Goal: Task Accomplishment & Management: Use online tool/utility

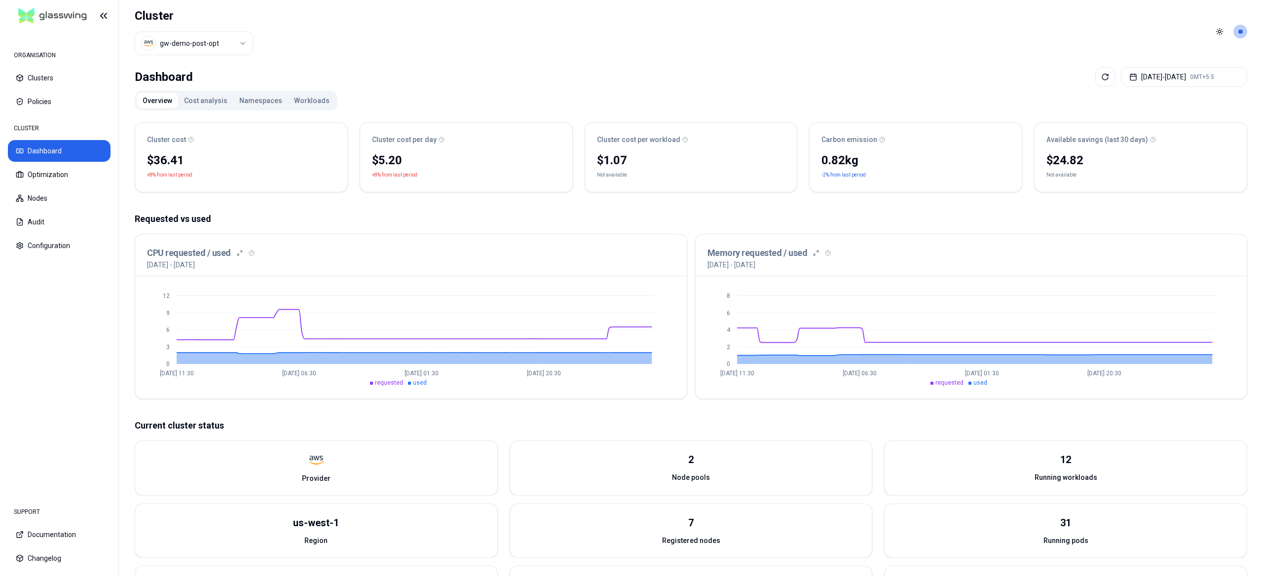
click at [213, 45] on html "ORGANISATION Clusters Policies CLUSTER Dashboard Optimization Nodes Audit Confi…" at bounding box center [631, 288] width 1263 height 577
click at [83, 173] on button "Optimization" at bounding box center [59, 175] width 103 height 22
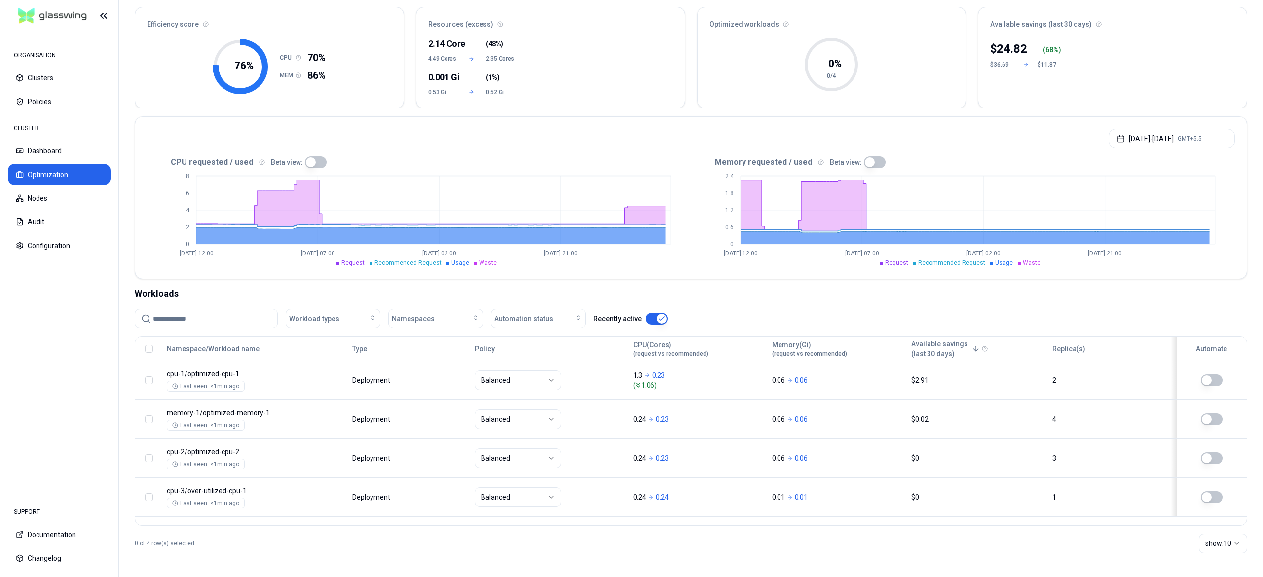
scroll to position [88, 0]
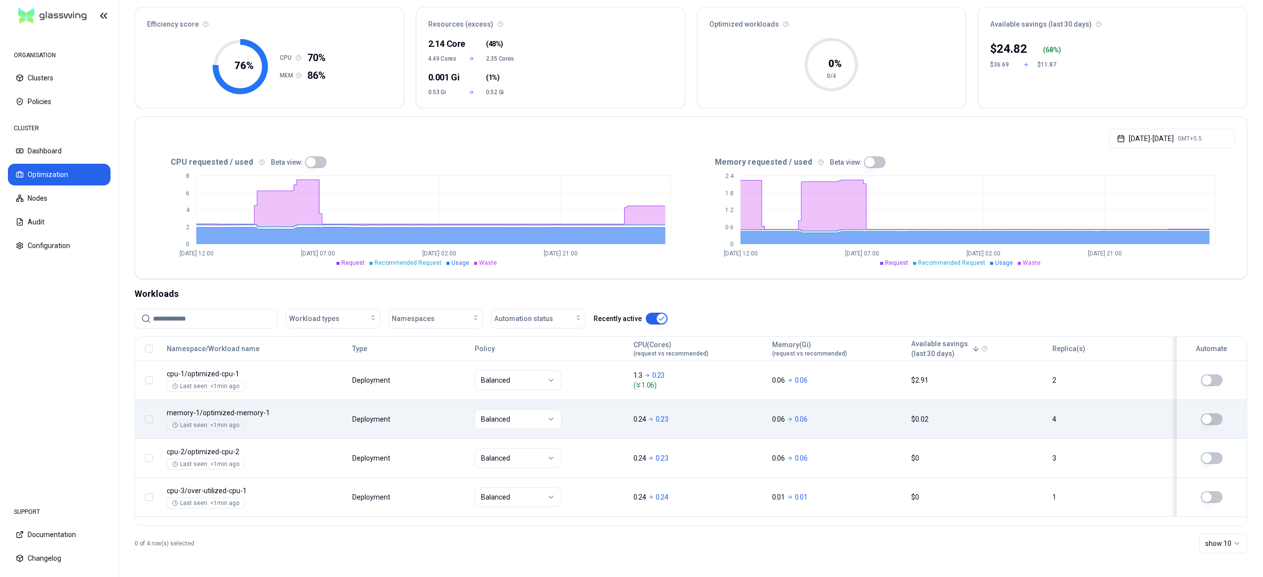
click at [1212, 422] on button "button" at bounding box center [1212, 419] width 22 height 12
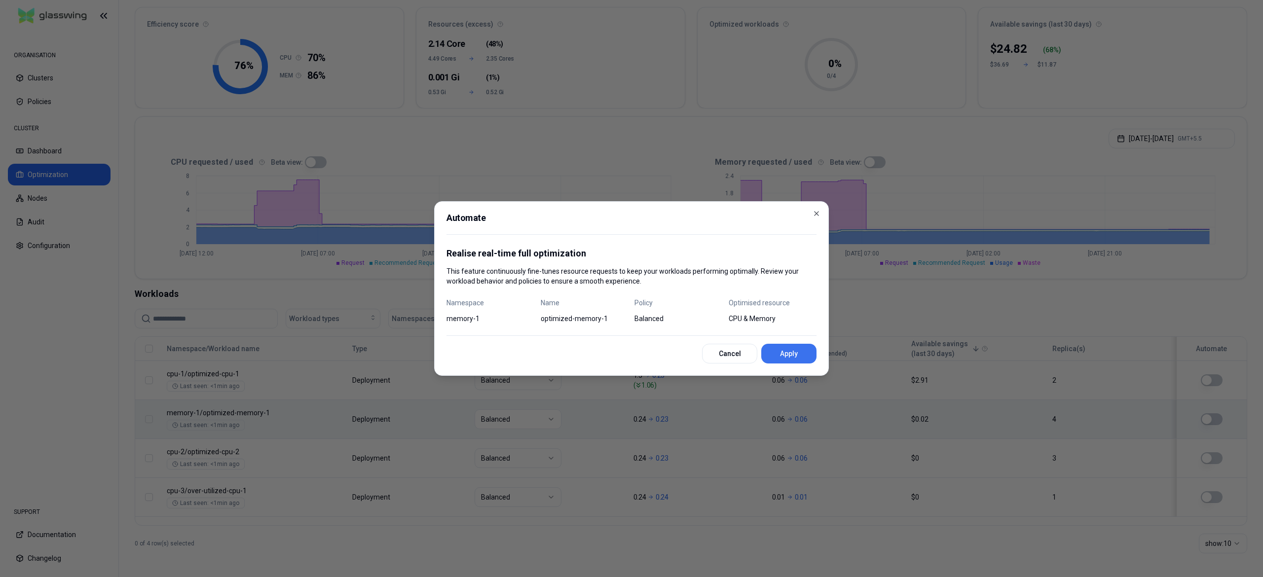
click at [792, 351] on button "Apply" at bounding box center [788, 354] width 55 height 20
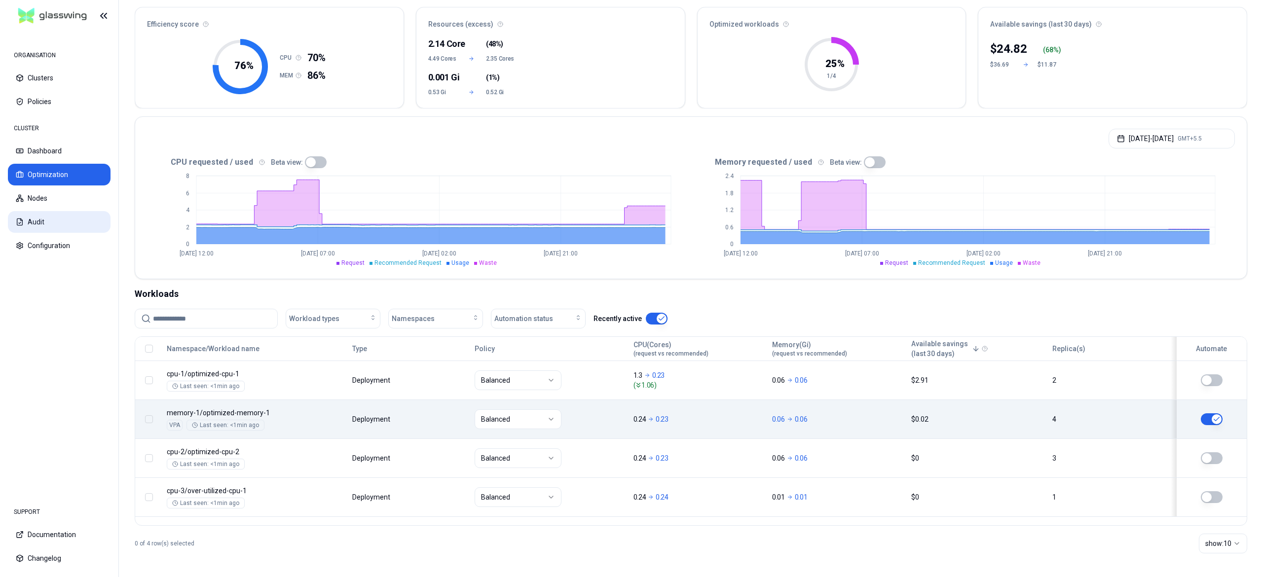
click at [27, 222] on button "Audit" at bounding box center [59, 222] width 103 height 22
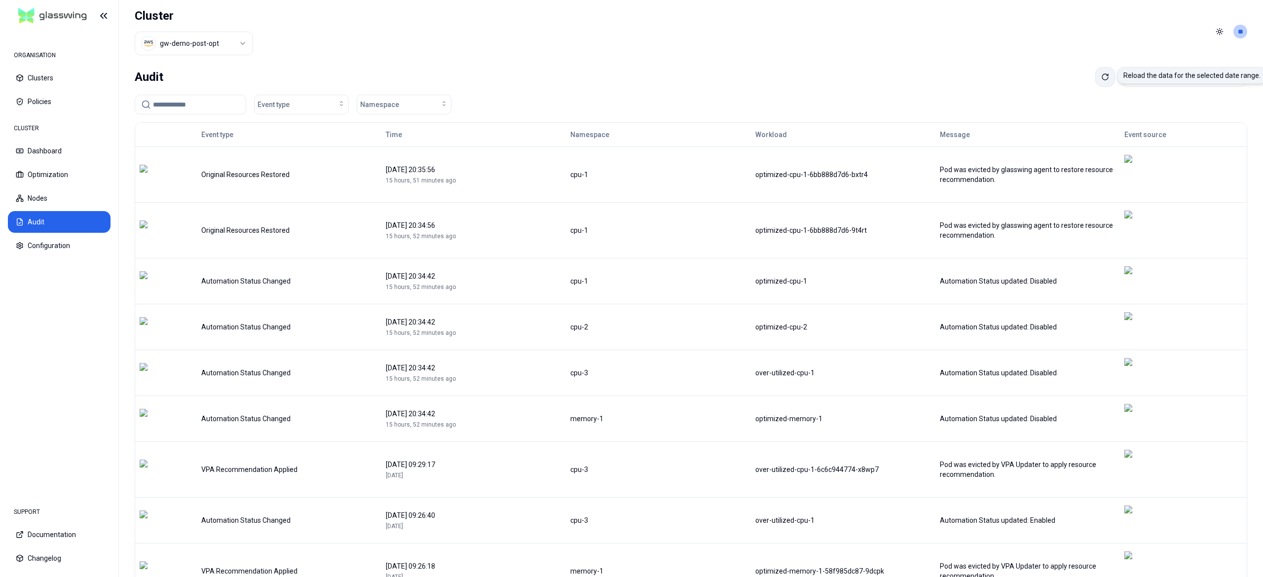
click at [1095, 82] on button at bounding box center [1105, 77] width 20 height 20
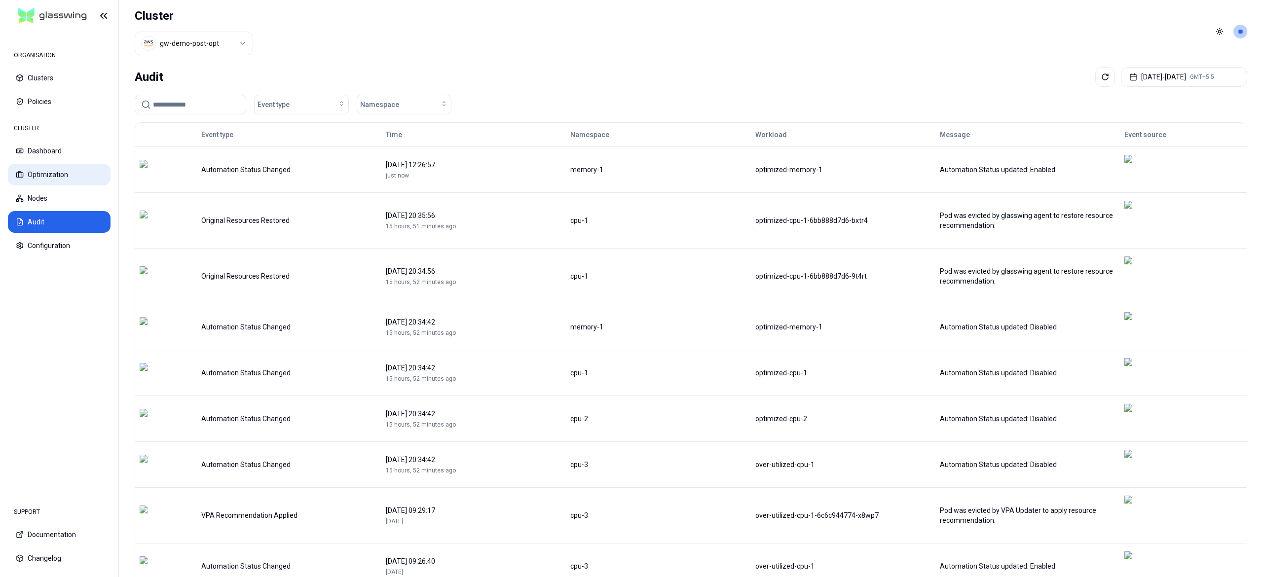
click at [72, 183] on button "Optimization" at bounding box center [59, 175] width 103 height 22
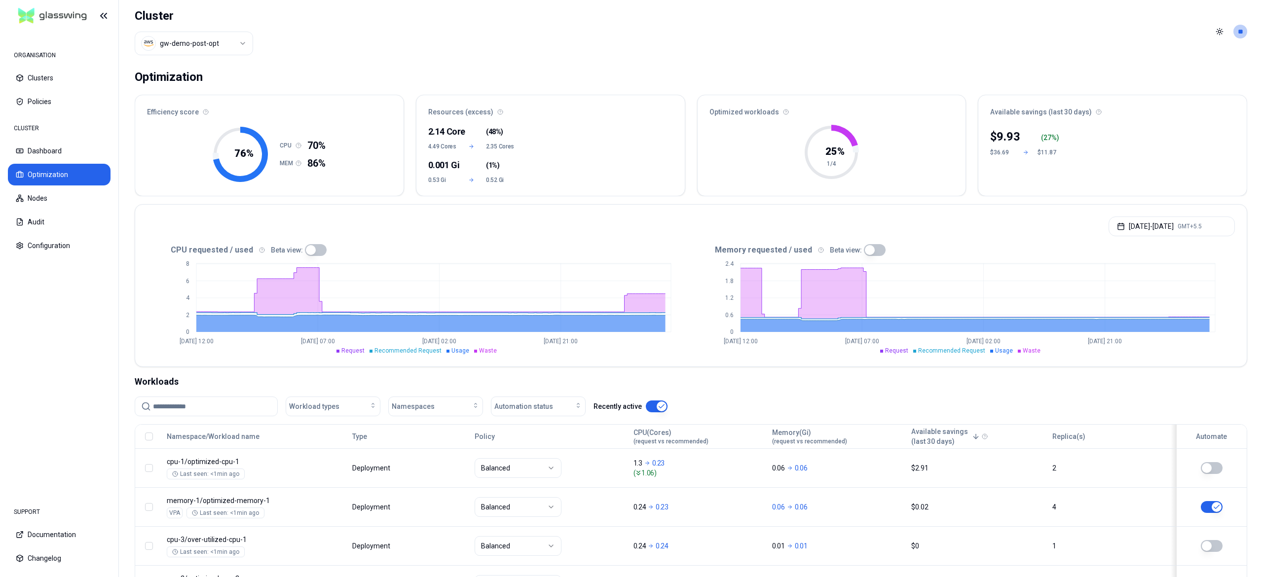
scroll to position [89, 0]
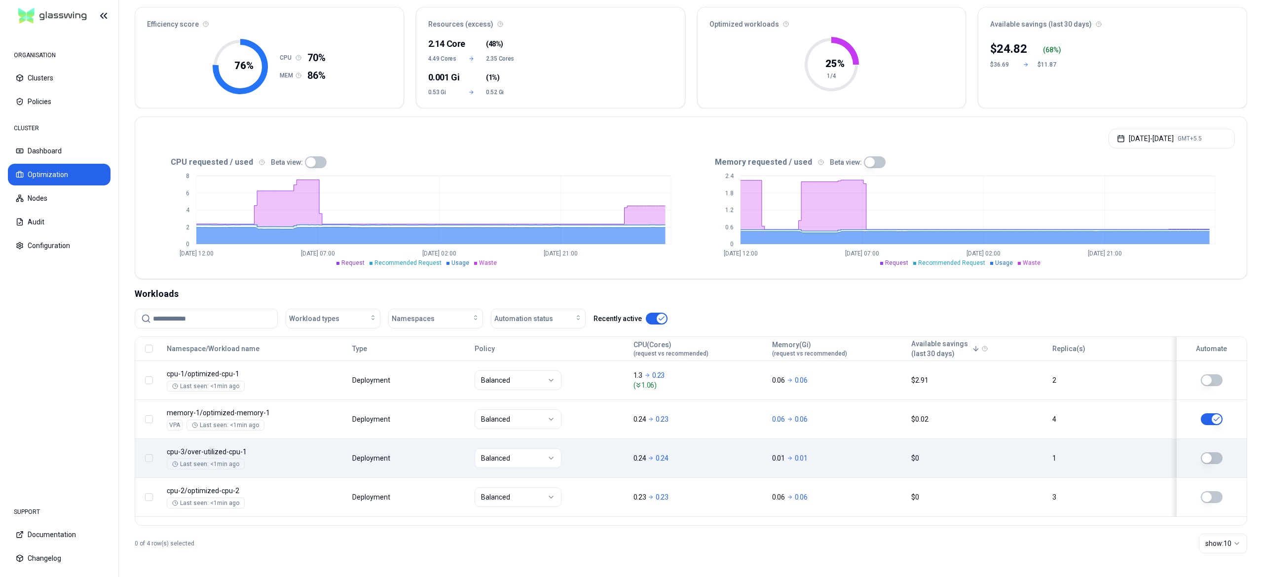
click at [1217, 462] on button "button" at bounding box center [1212, 458] width 22 height 12
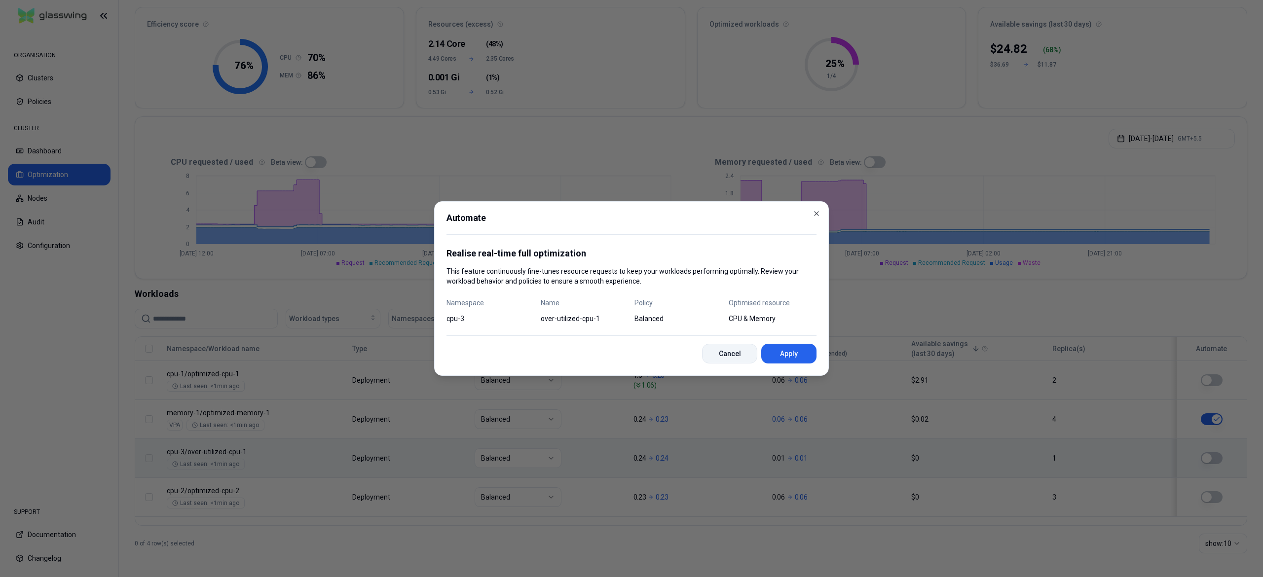
click at [731, 363] on button "Cancel" at bounding box center [729, 354] width 55 height 20
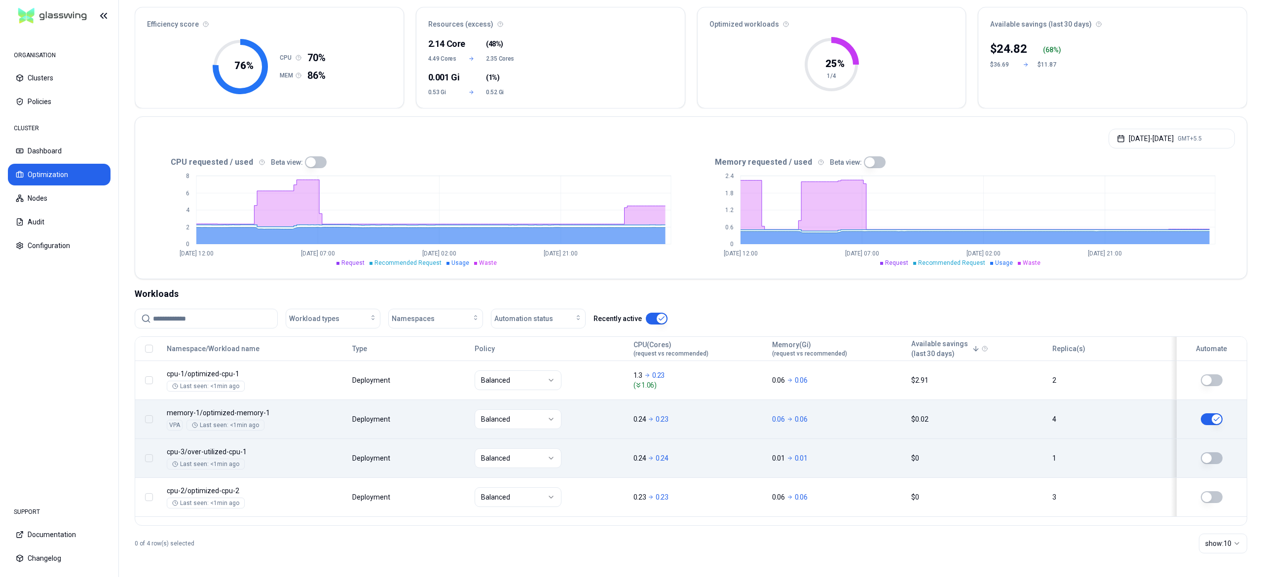
click at [1210, 420] on button "button" at bounding box center [1212, 419] width 22 height 12
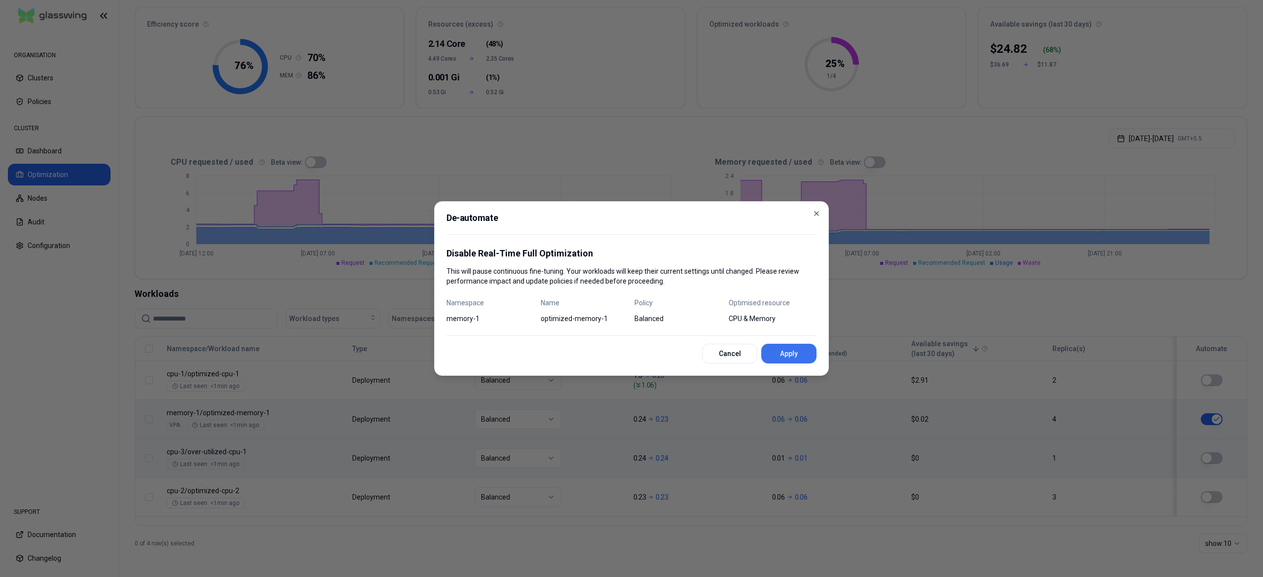
click at [802, 358] on button "Apply" at bounding box center [788, 354] width 55 height 20
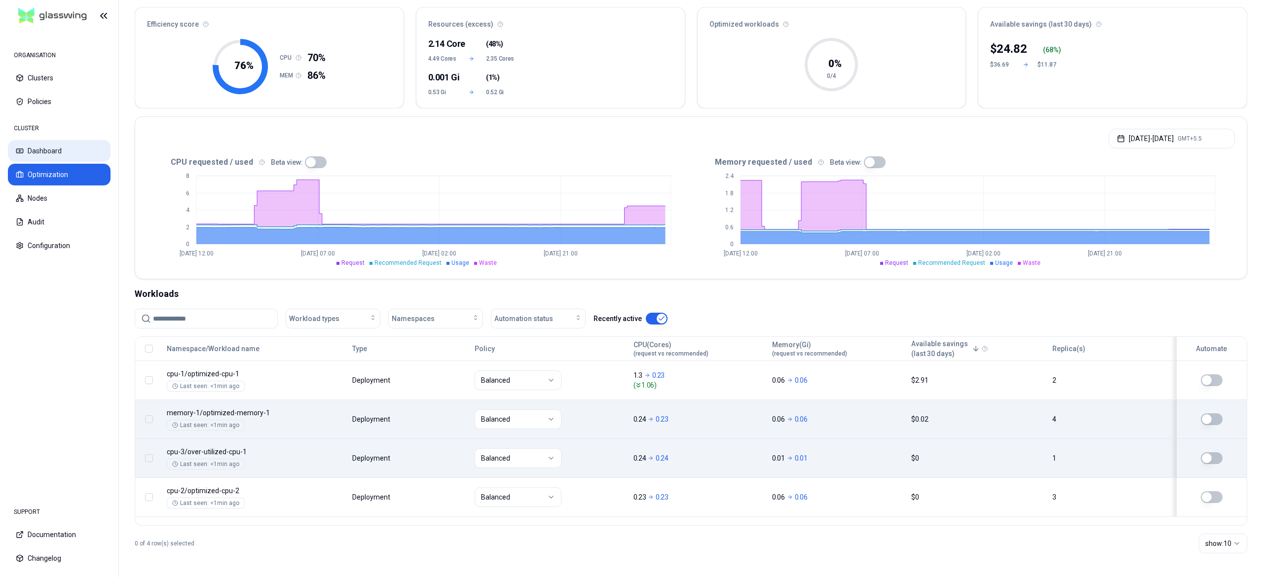
click at [48, 146] on button "Dashboard" at bounding box center [59, 151] width 103 height 22
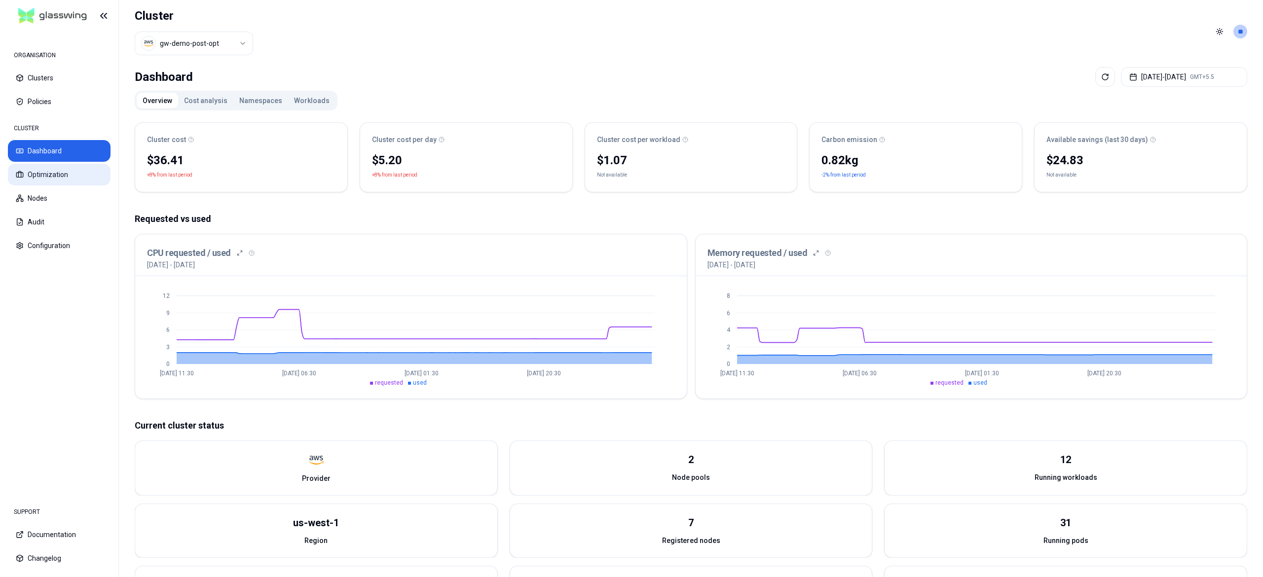
click at [46, 175] on button "Optimization" at bounding box center [59, 175] width 103 height 22
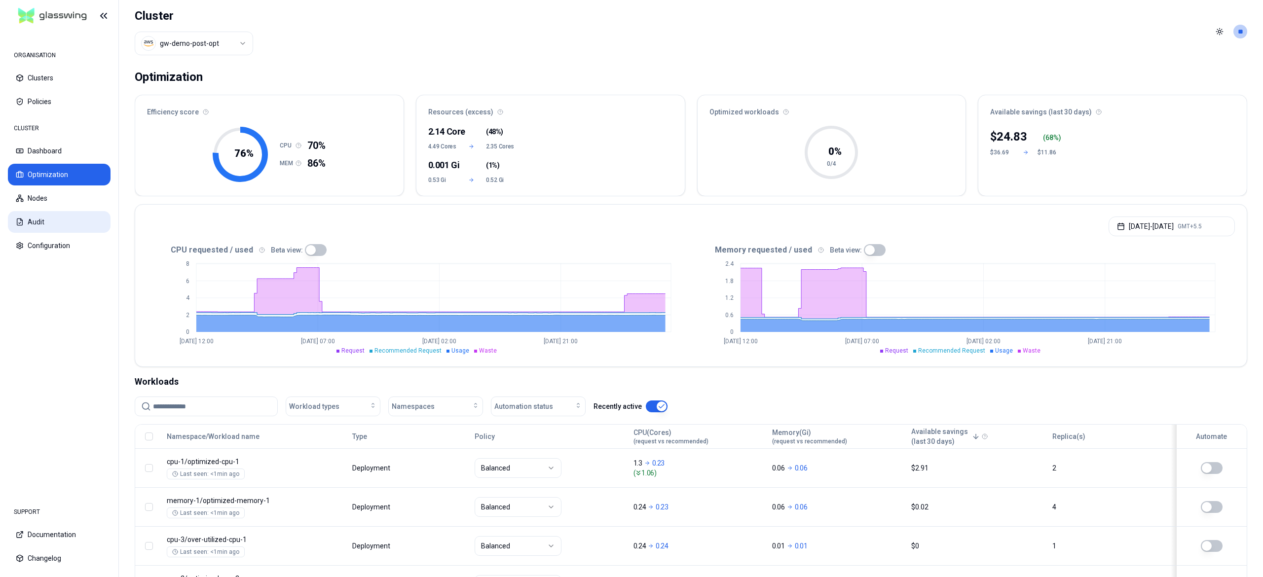
click at [40, 219] on button "Audit" at bounding box center [59, 222] width 103 height 22
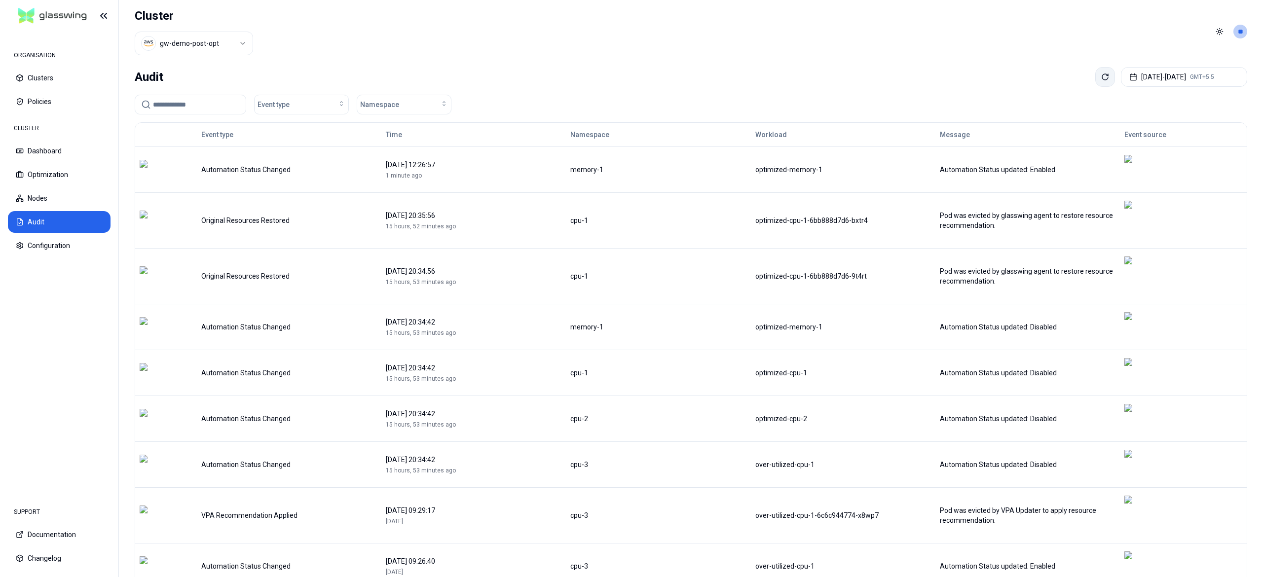
click at [1095, 79] on button at bounding box center [1105, 77] width 20 height 20
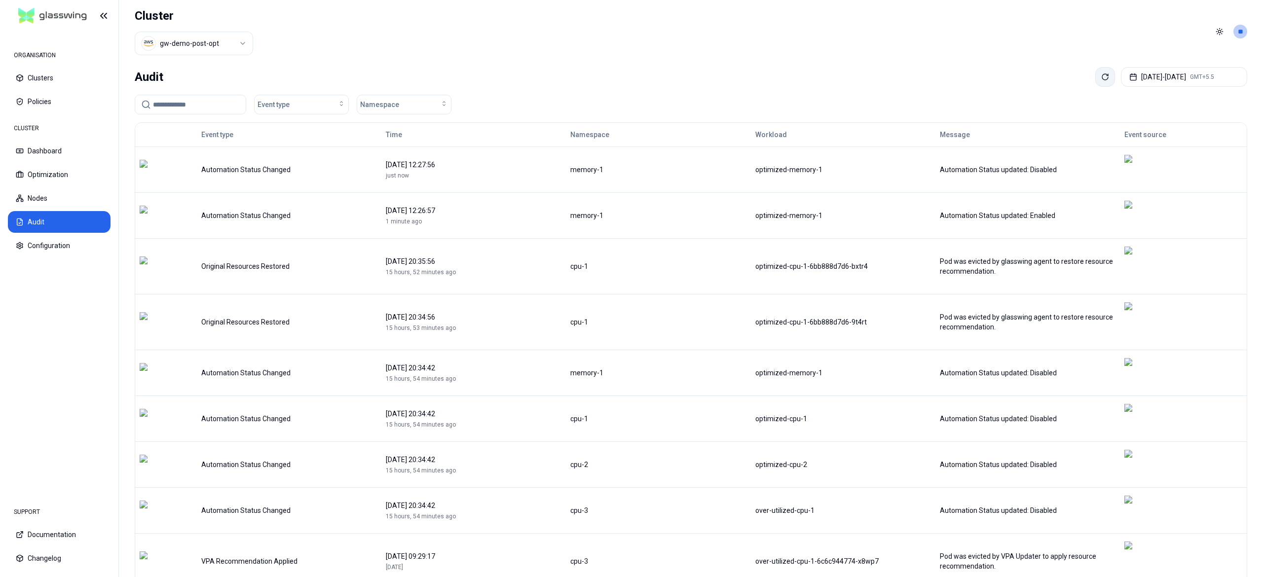
click at [1095, 79] on button at bounding box center [1105, 77] width 20 height 20
click at [40, 146] on button "Dashboard" at bounding box center [59, 151] width 103 height 22
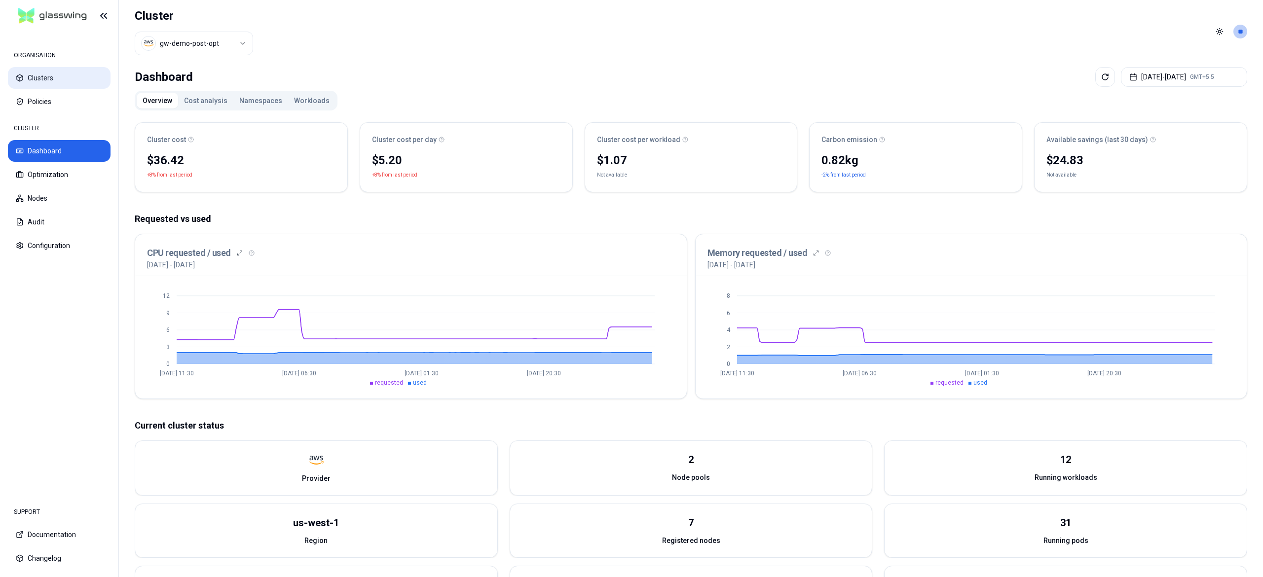
click at [42, 86] on button "Clusters" at bounding box center [59, 78] width 103 height 22
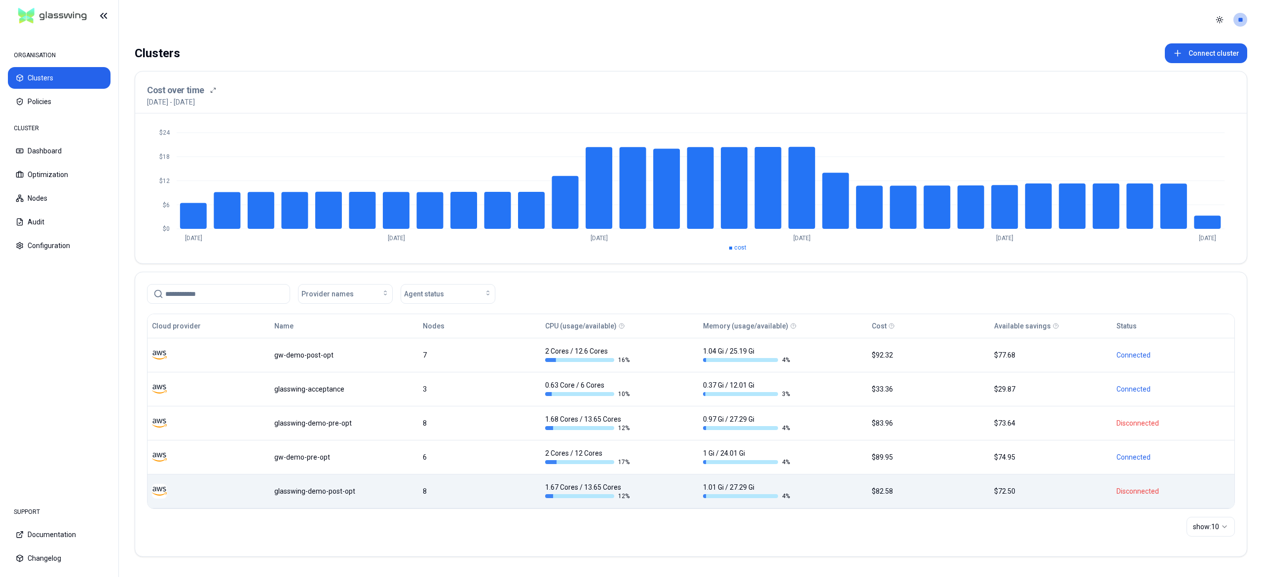
click at [359, 483] on body "ORGANISATION Clusters Policies CLUSTER Dashboard Optimization Nodes Audit Confi…" at bounding box center [631, 288] width 1263 height 577
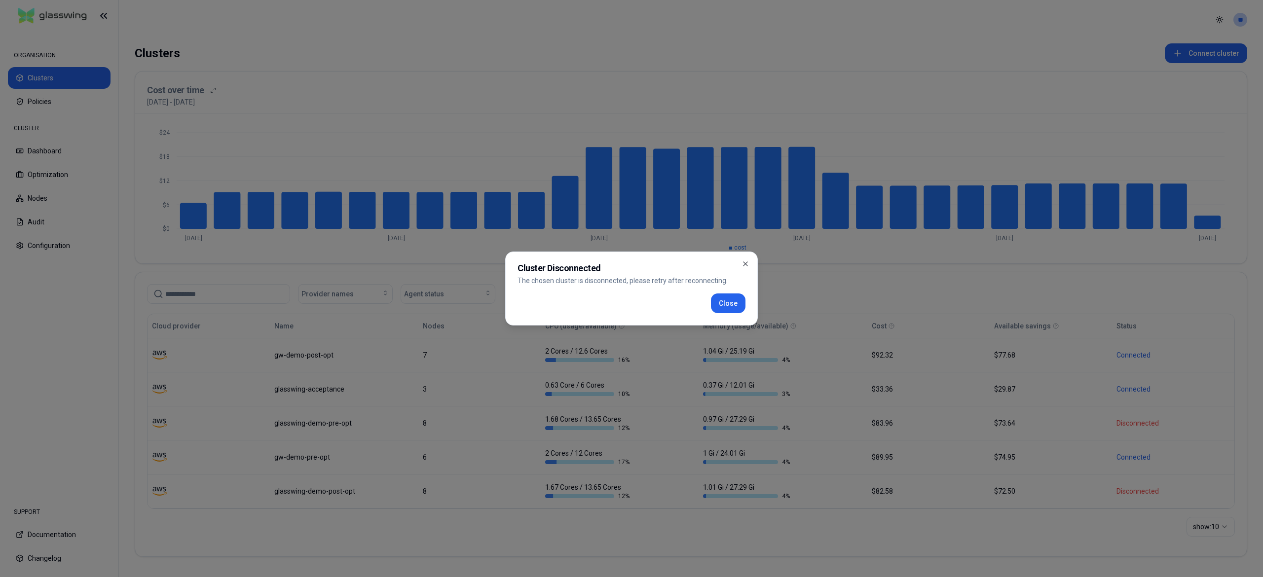
click at [740, 290] on div "Cluster Disconnected The chosen cluster is disconnected, please retry after rec…" at bounding box center [631, 289] width 253 height 74
click at [732, 299] on button "Close" at bounding box center [728, 303] width 35 height 20
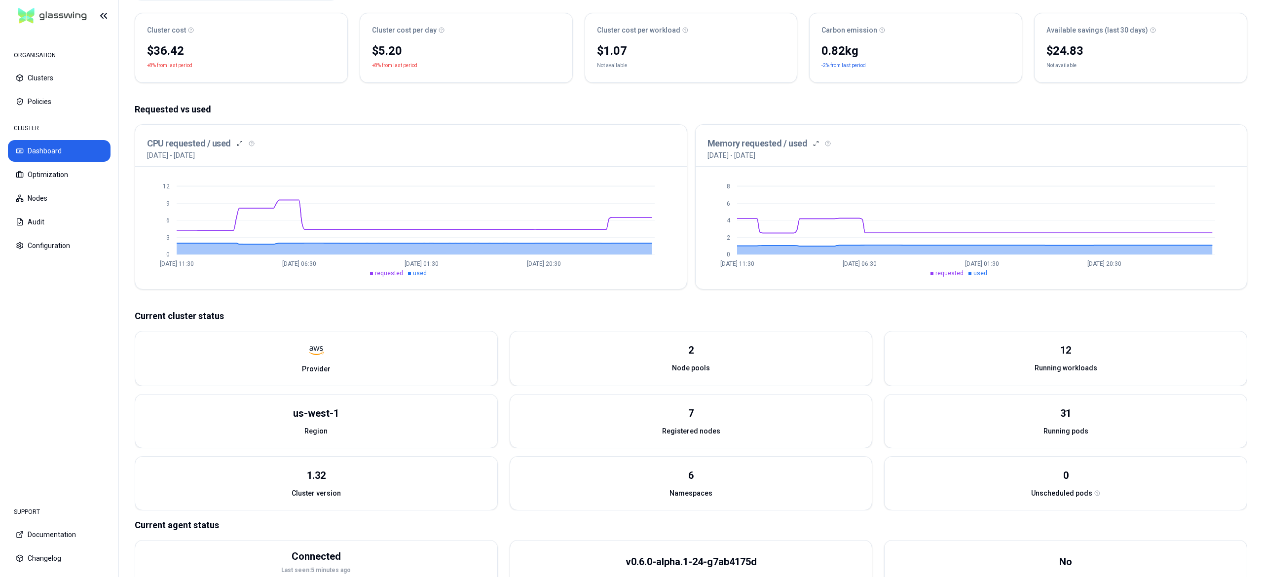
scroll to position [112, 0]
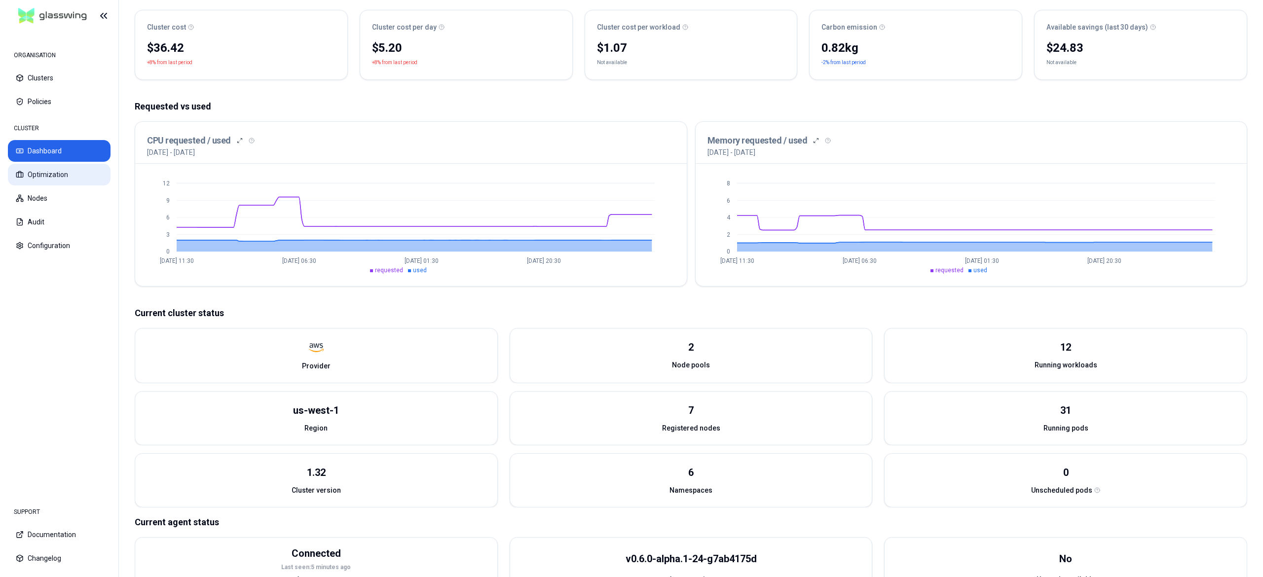
click at [43, 167] on button "Optimization" at bounding box center [59, 175] width 103 height 22
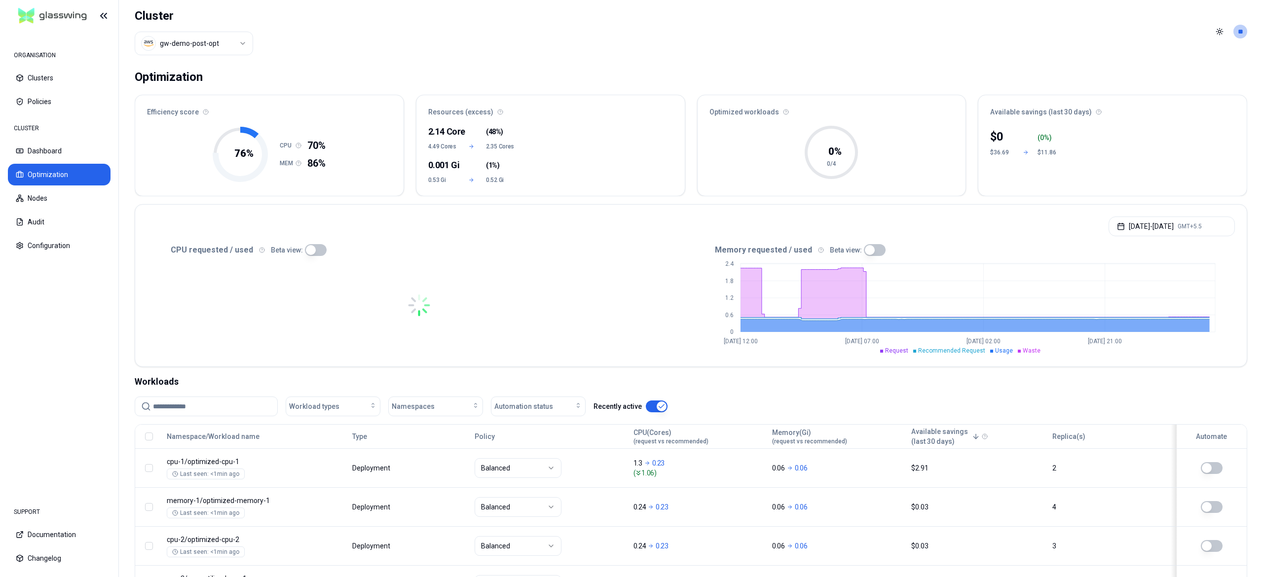
scroll to position [89, 0]
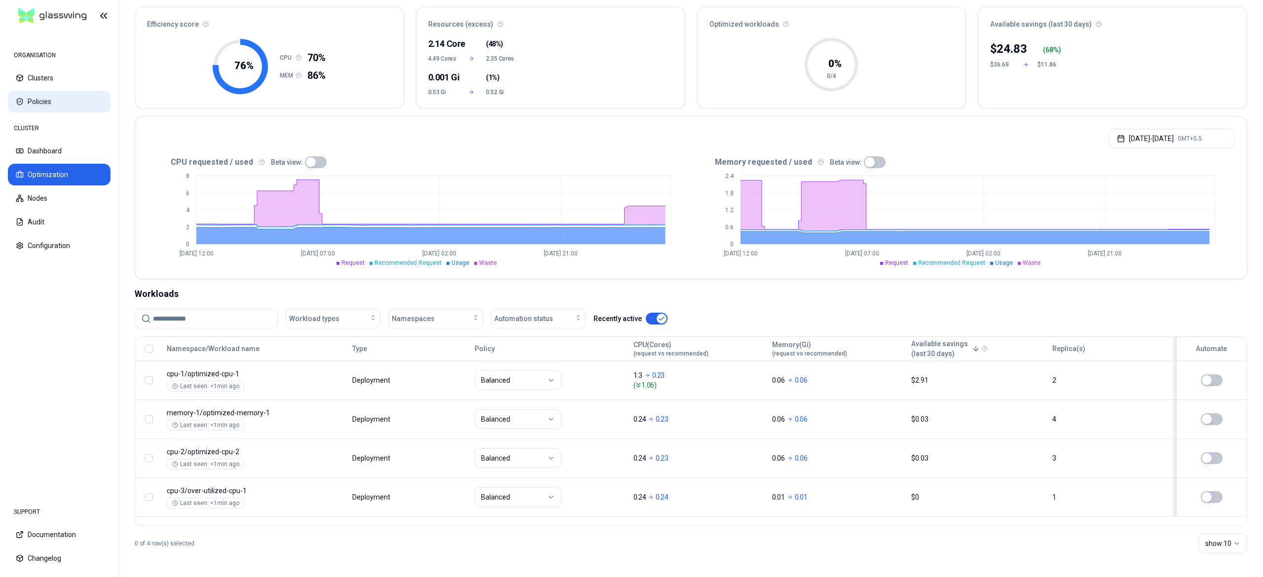
click at [30, 98] on button "Policies" at bounding box center [59, 102] width 103 height 22
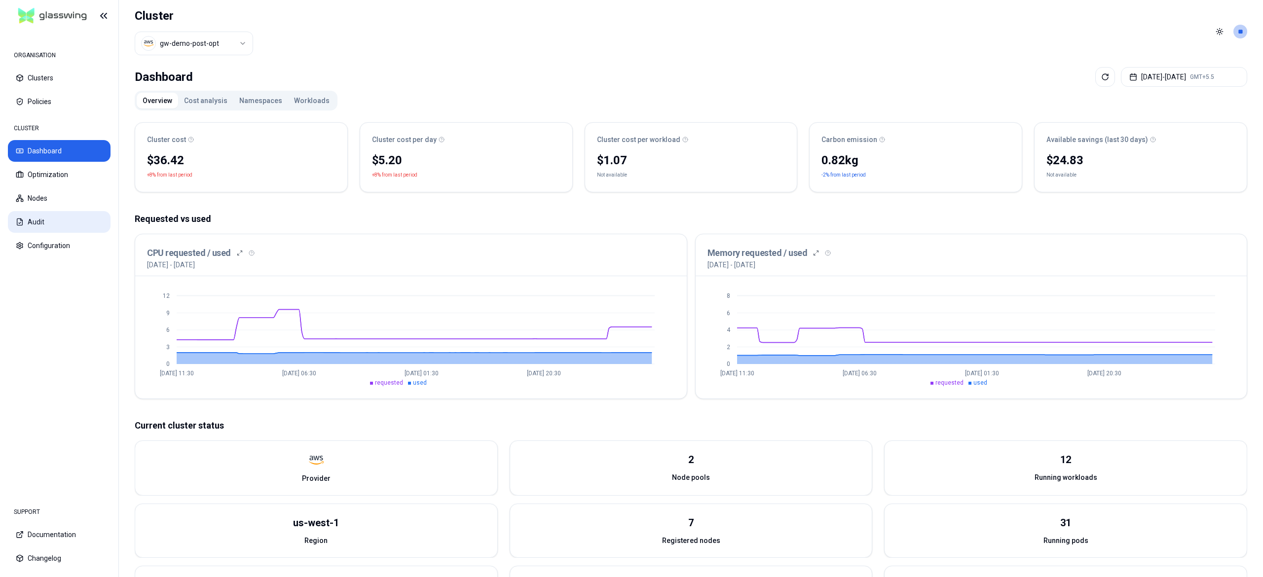
click at [46, 219] on button "Audit" at bounding box center [59, 222] width 103 height 22
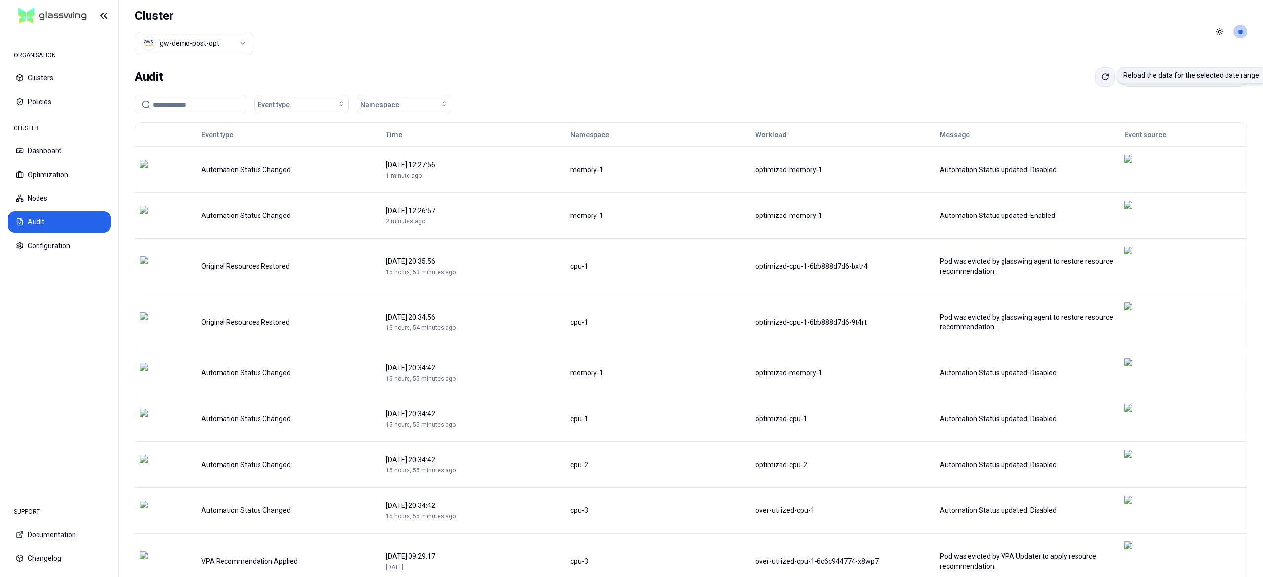
click at [1095, 86] on button at bounding box center [1105, 77] width 20 height 20
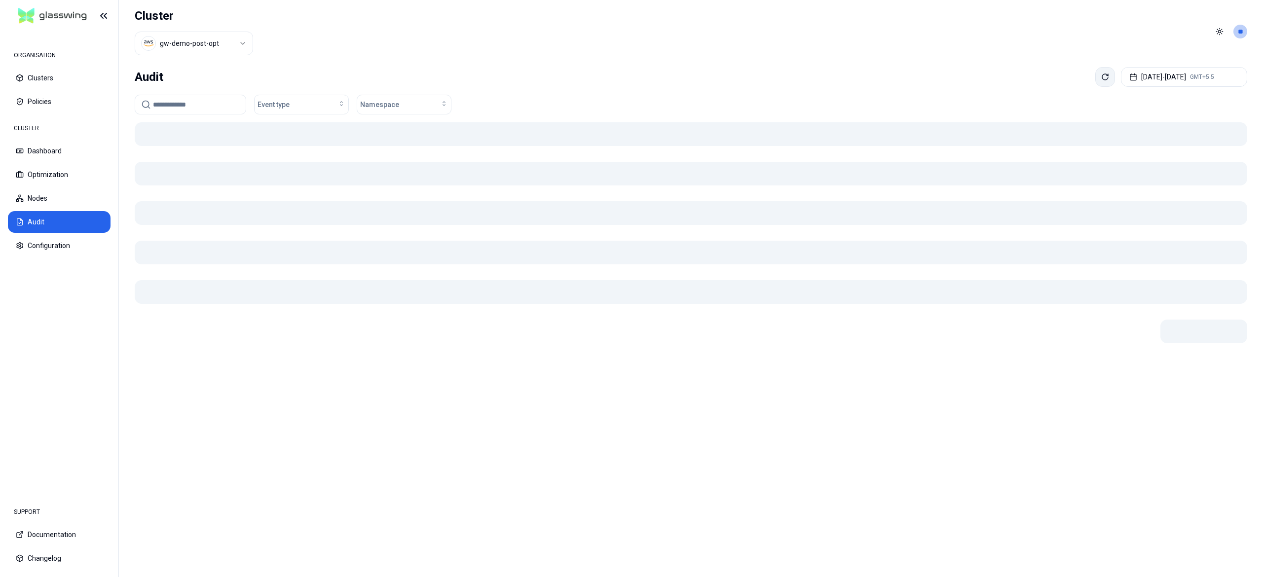
click at [1095, 86] on button at bounding box center [1105, 77] width 20 height 20
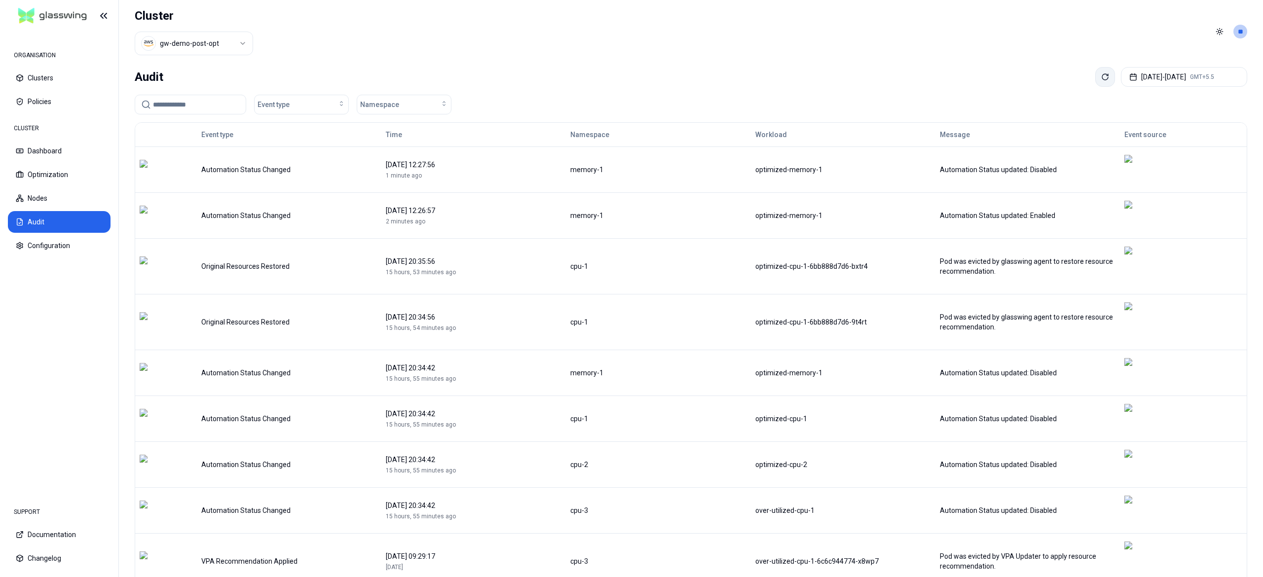
click at [1095, 86] on button at bounding box center [1105, 77] width 20 height 20
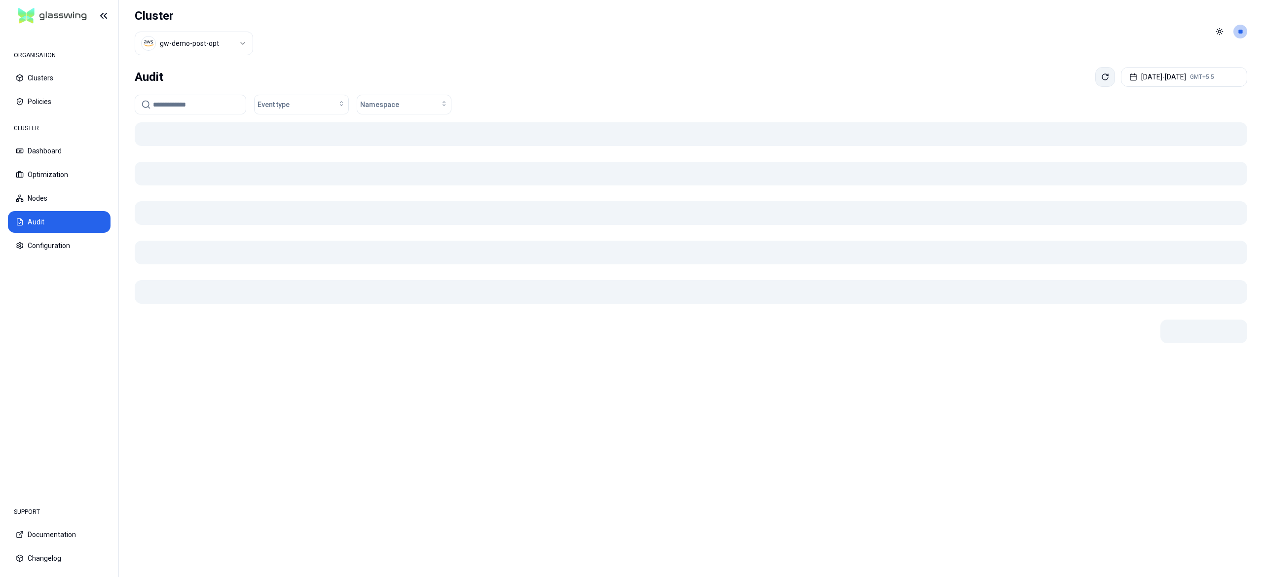
click at [1095, 86] on button at bounding box center [1105, 77] width 20 height 20
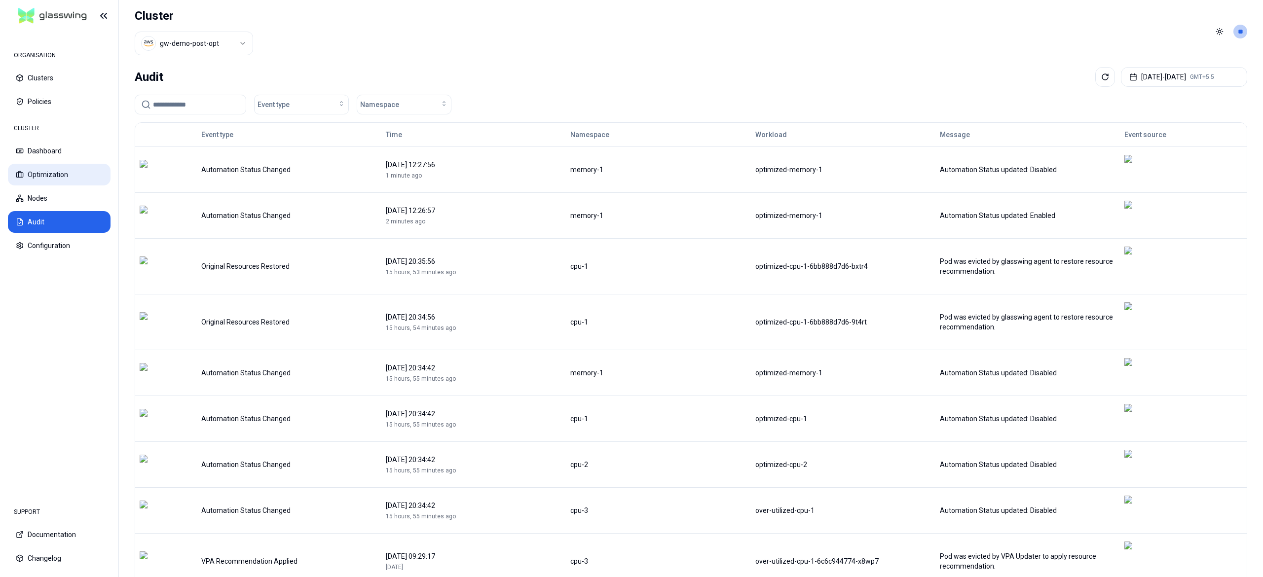
click at [85, 172] on button "Optimization" at bounding box center [59, 175] width 103 height 22
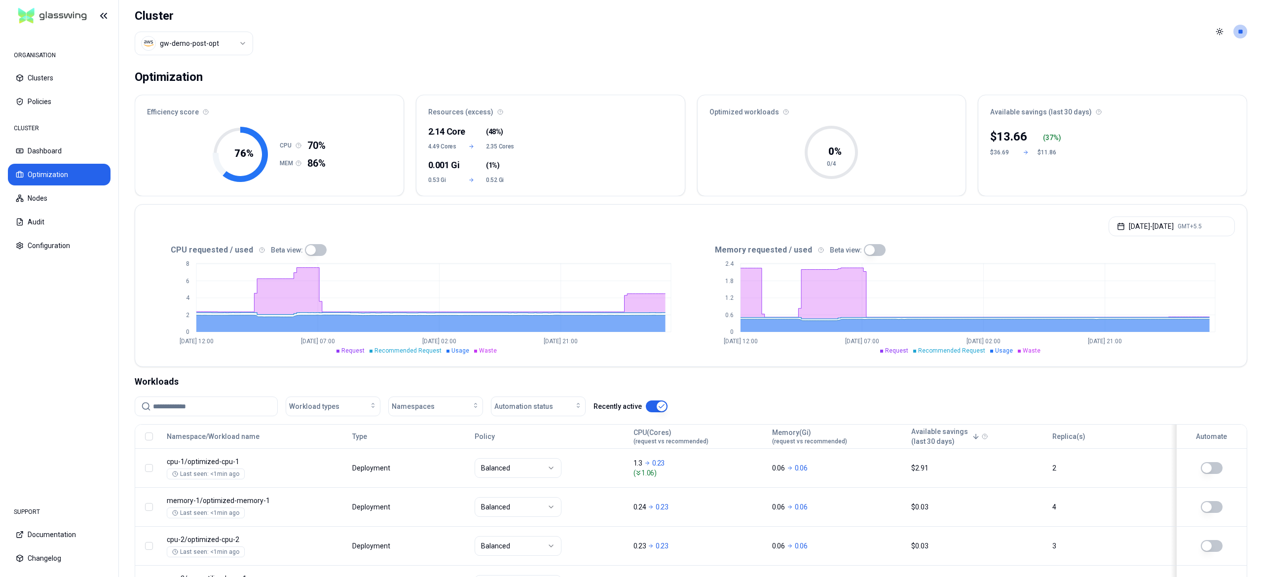
scroll to position [89, 0]
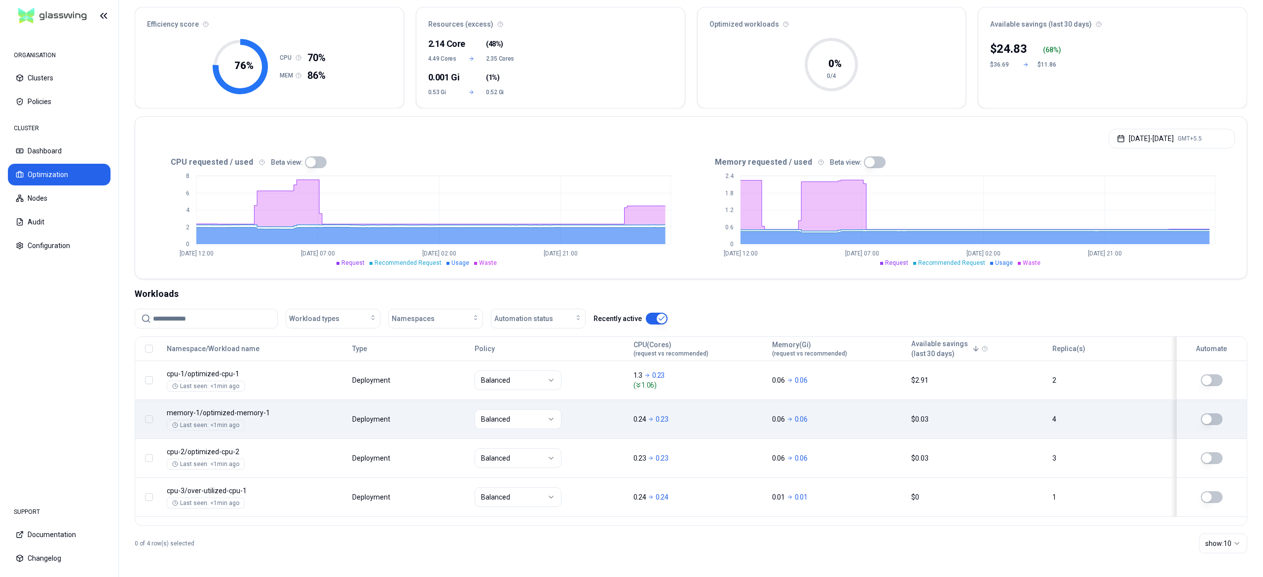
click at [152, 419] on button "button" at bounding box center [149, 419] width 8 height 8
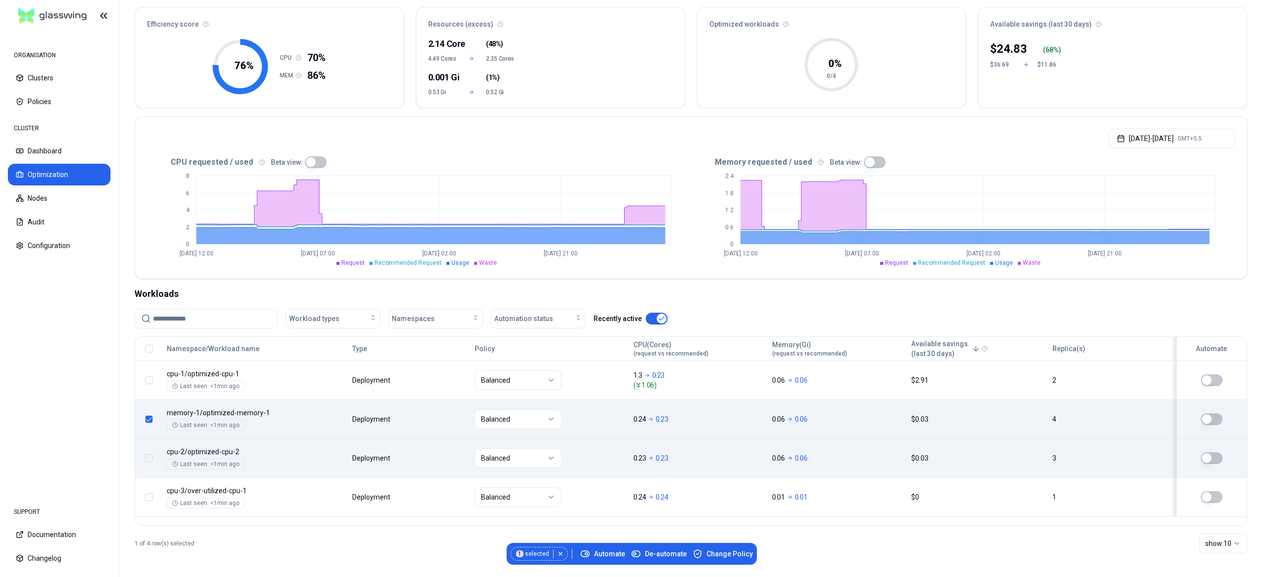
click at [150, 460] on button "button" at bounding box center [149, 458] width 8 height 8
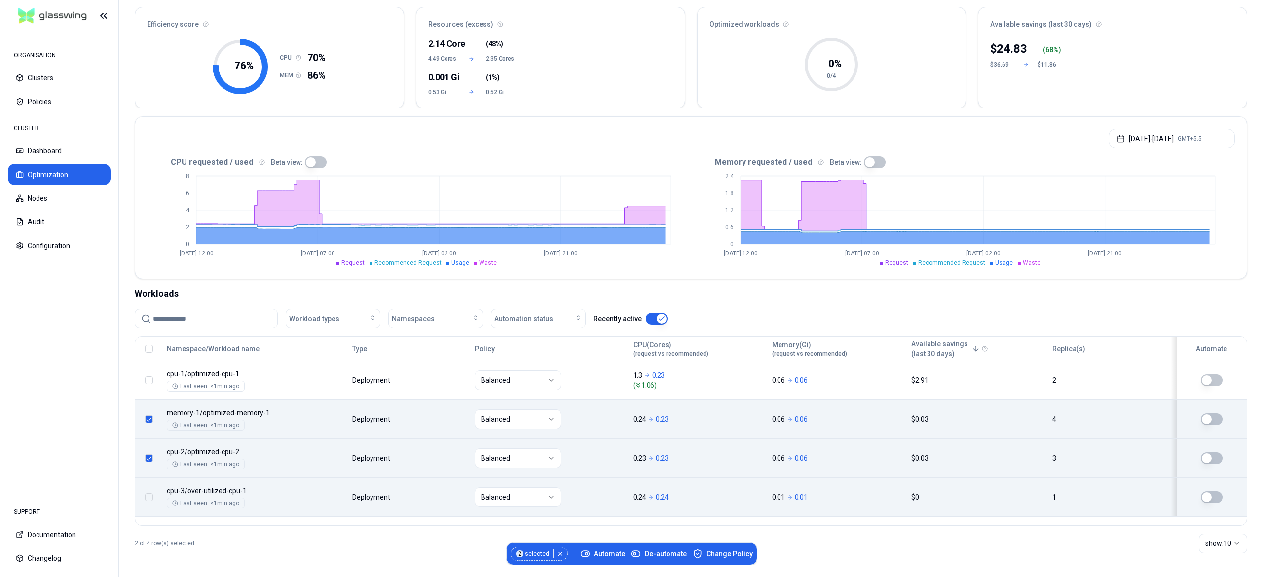
click at [145, 503] on td at bounding box center [148, 496] width 27 height 39
click at [147, 501] on button "button" at bounding box center [149, 497] width 8 height 8
click at [663, 550] on span "De-automate" at bounding box center [659, 554] width 56 height 10
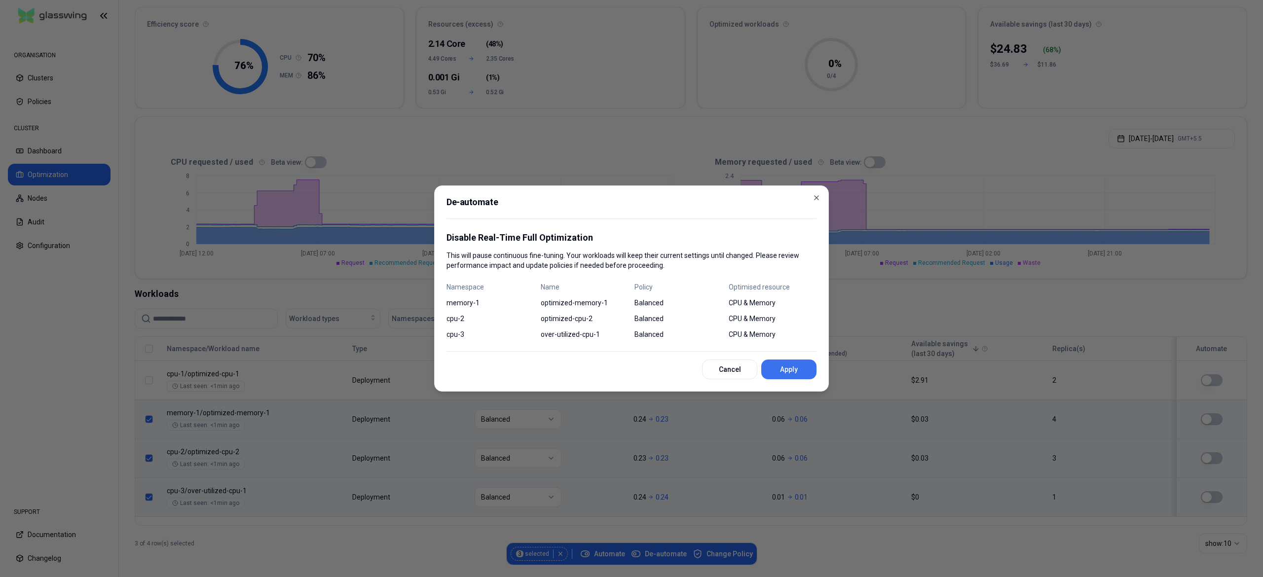
click at [780, 376] on button "Apply" at bounding box center [788, 370] width 55 height 20
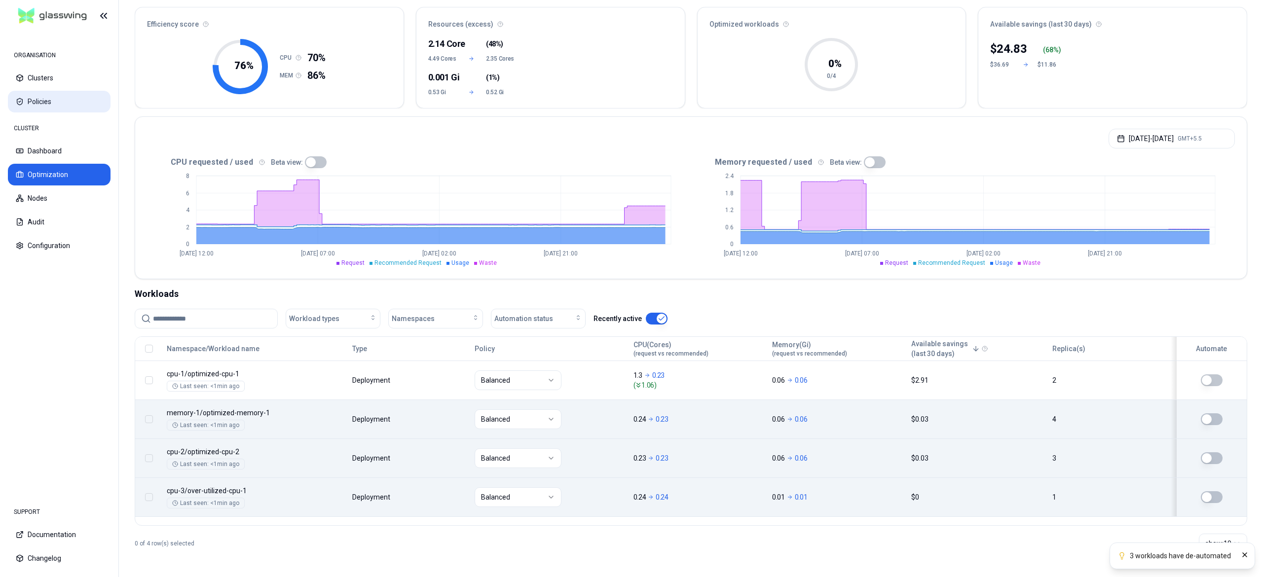
click at [57, 100] on button "Policies" at bounding box center [59, 102] width 103 height 22
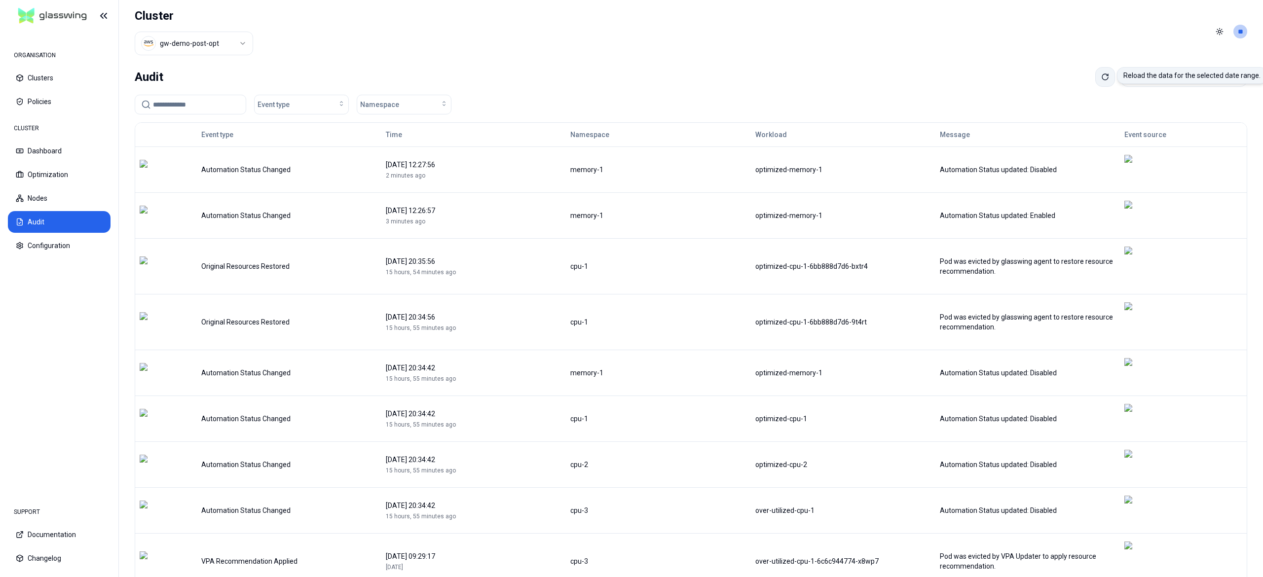
click at [1095, 83] on button at bounding box center [1105, 77] width 20 height 20
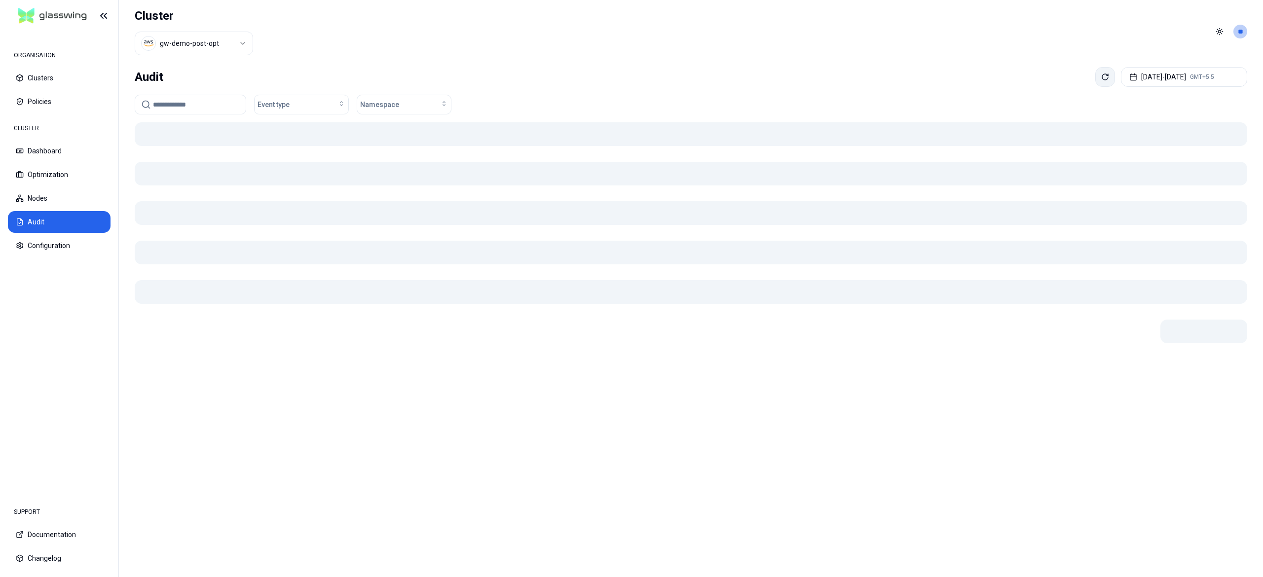
click at [1095, 83] on button at bounding box center [1105, 77] width 20 height 20
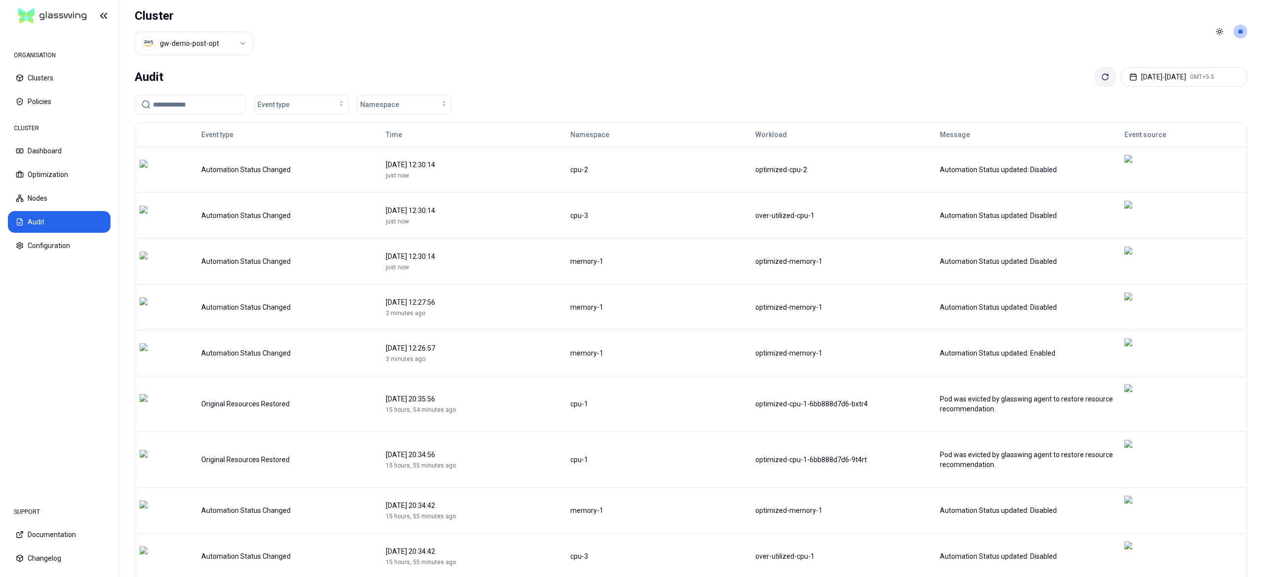
click at [1095, 83] on button at bounding box center [1105, 77] width 20 height 20
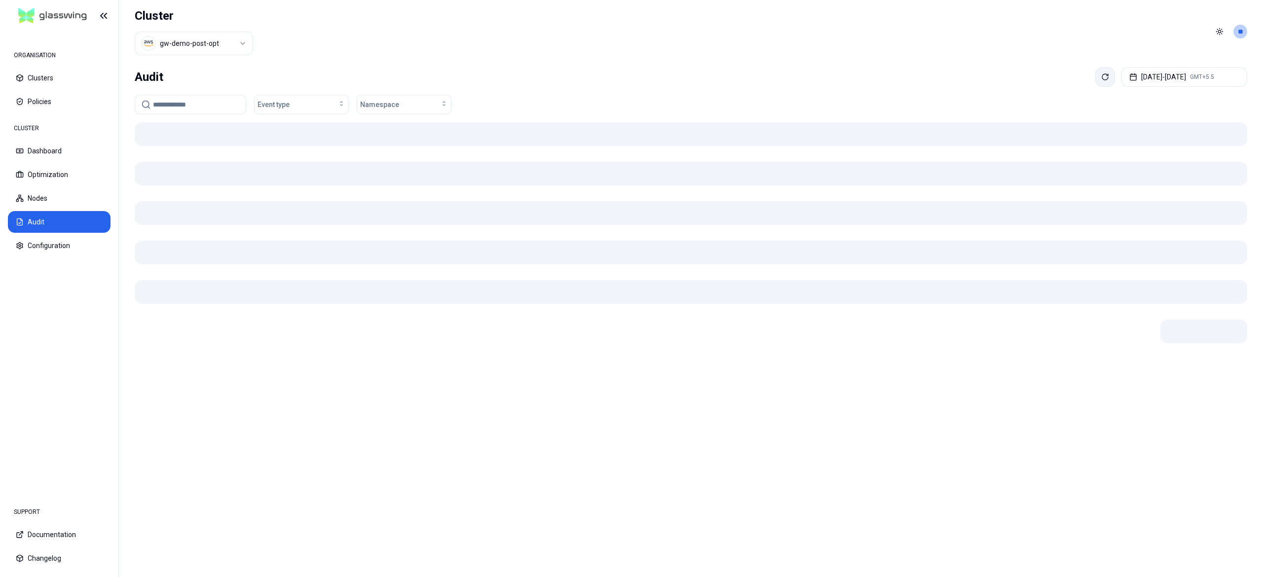
click at [1095, 83] on button at bounding box center [1105, 77] width 20 height 20
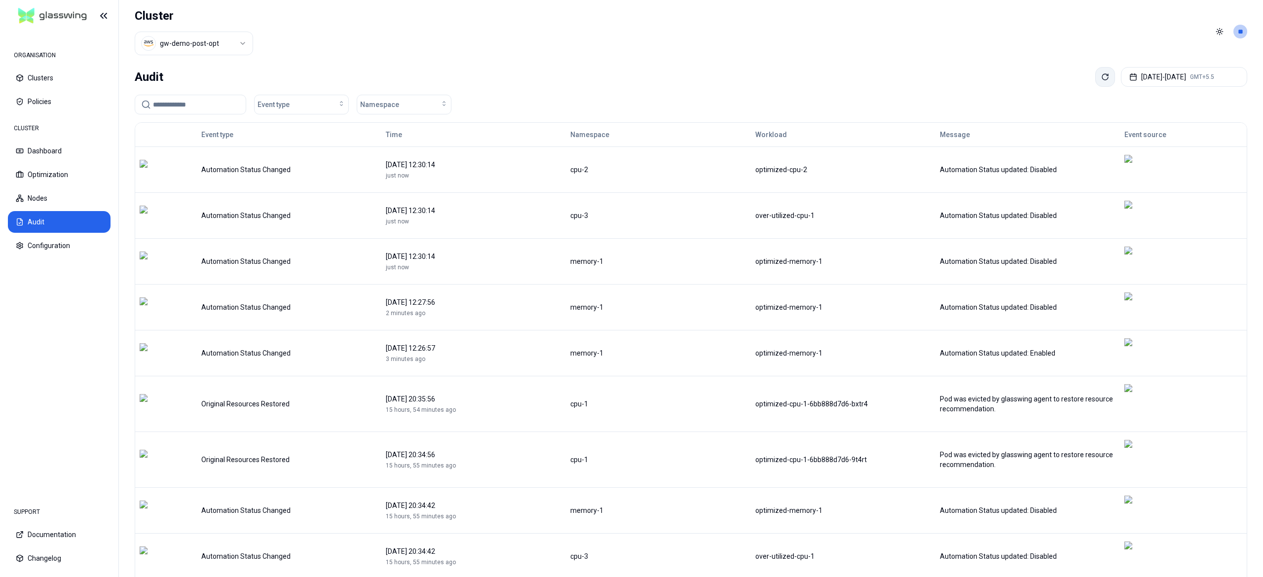
click at [1095, 83] on button at bounding box center [1105, 77] width 20 height 20
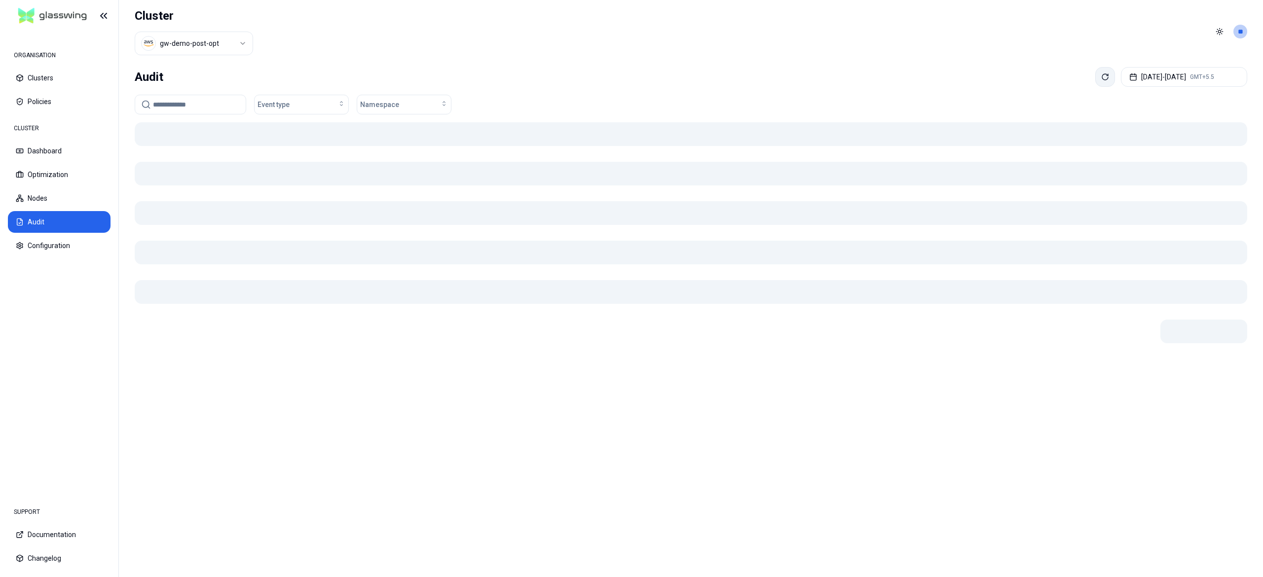
click at [1095, 83] on button at bounding box center [1105, 77] width 20 height 20
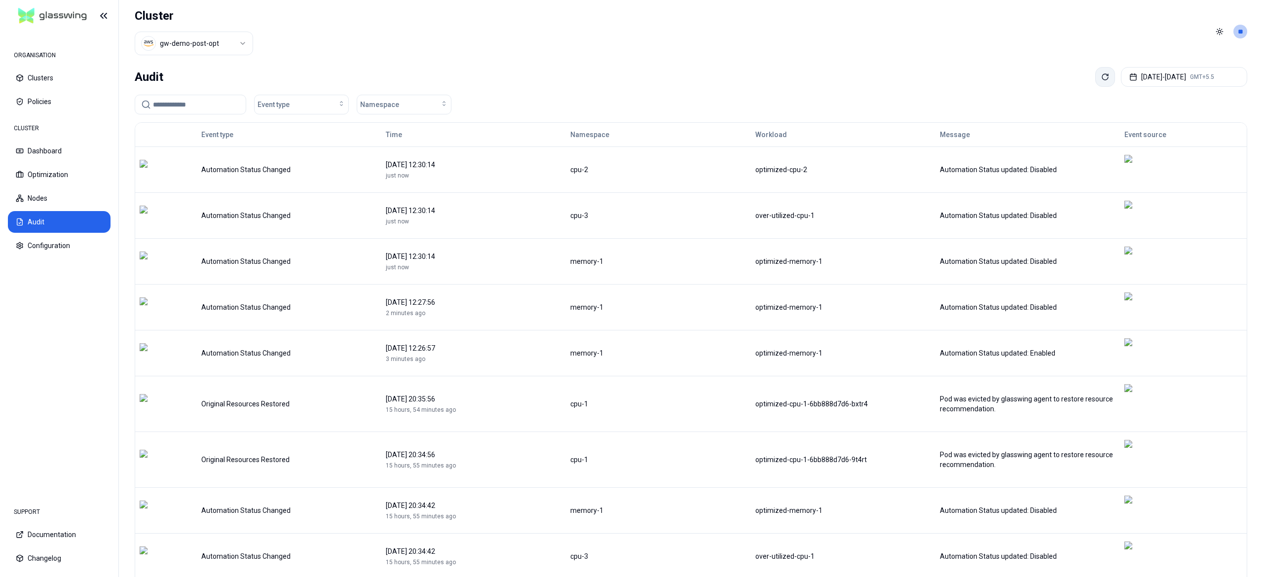
click at [1095, 83] on button at bounding box center [1105, 77] width 20 height 20
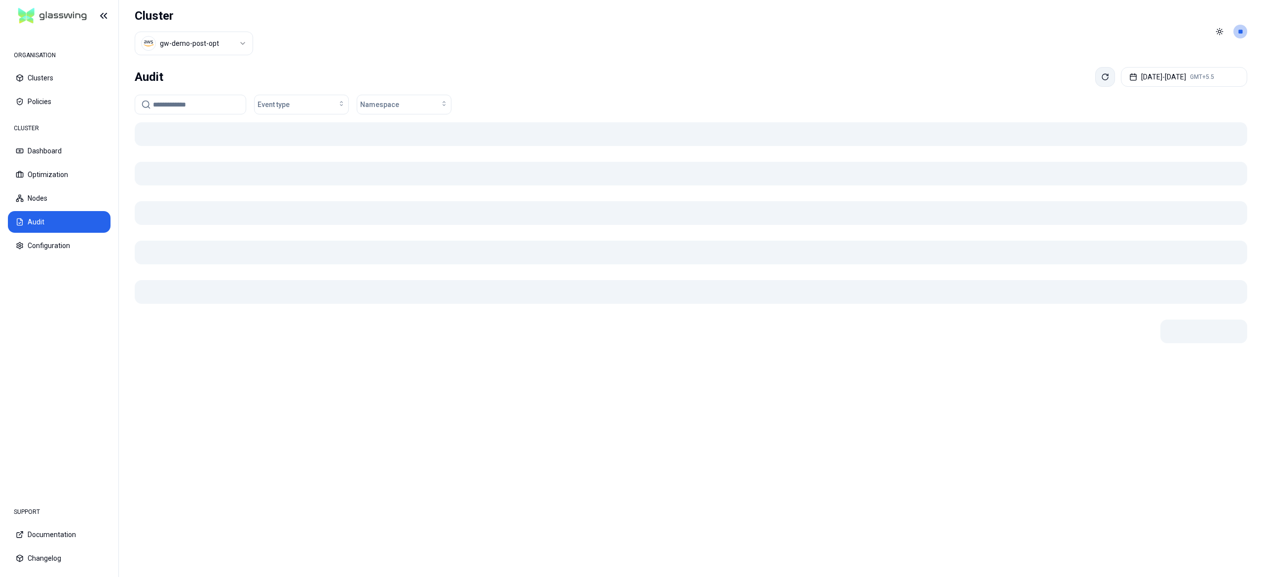
click at [1095, 83] on button at bounding box center [1105, 77] width 20 height 20
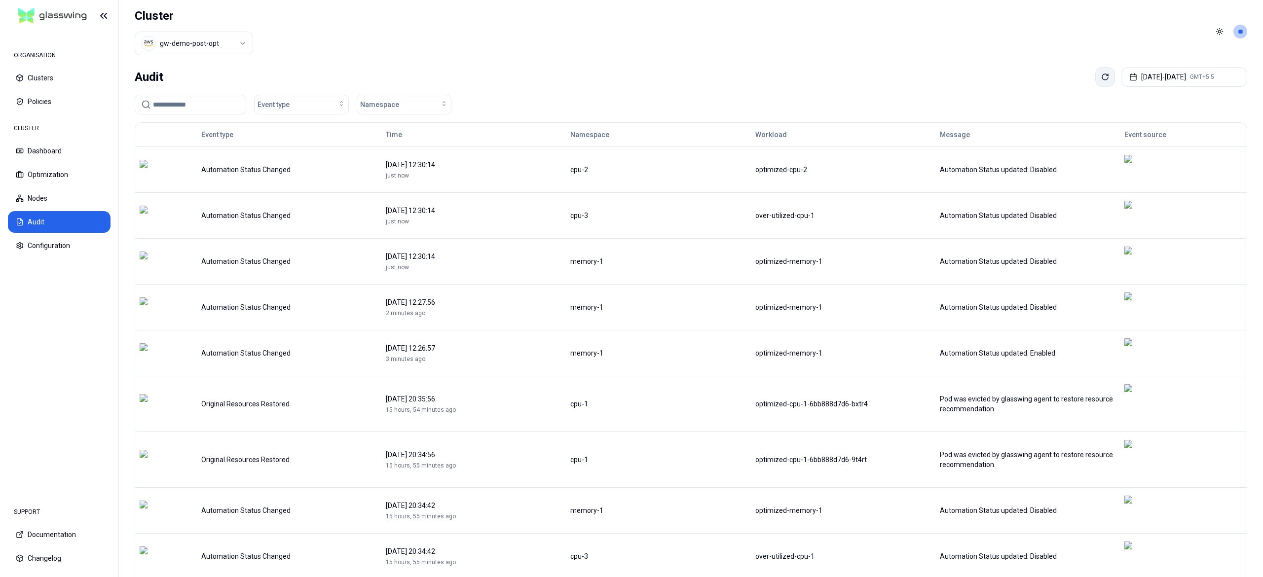
click at [1095, 83] on button at bounding box center [1105, 77] width 20 height 20
click at [1214, 531] on html "ORGANISATION Clusters Policies CLUSTER Dashboard Optimization Nodes Audit Confi…" at bounding box center [631, 288] width 1263 height 577
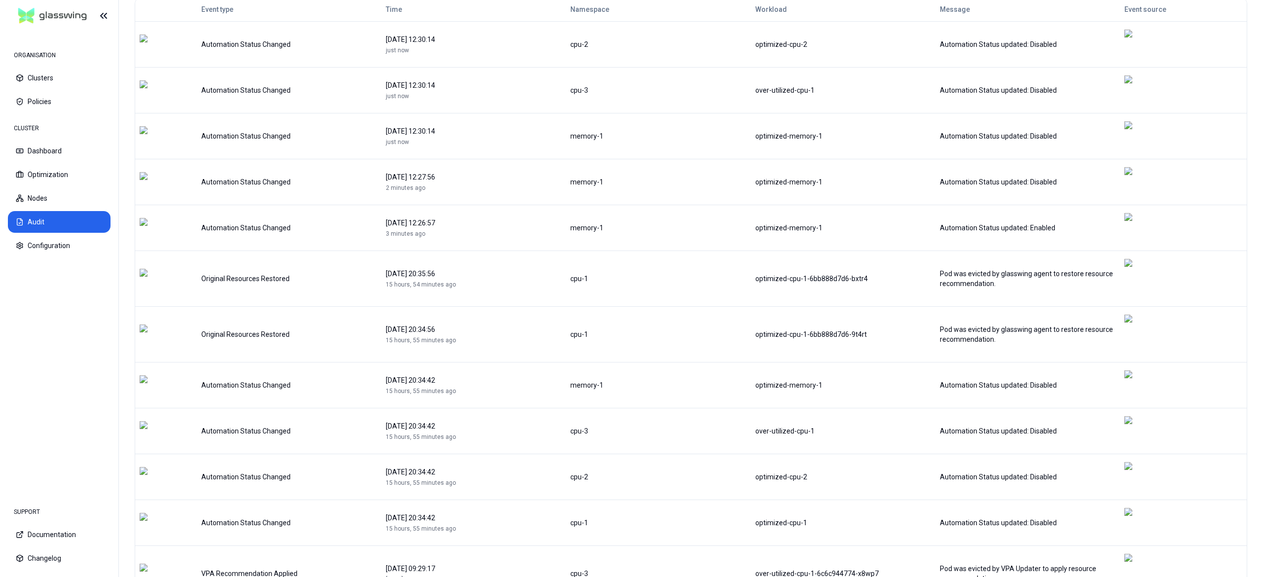
scroll to position [134, 0]
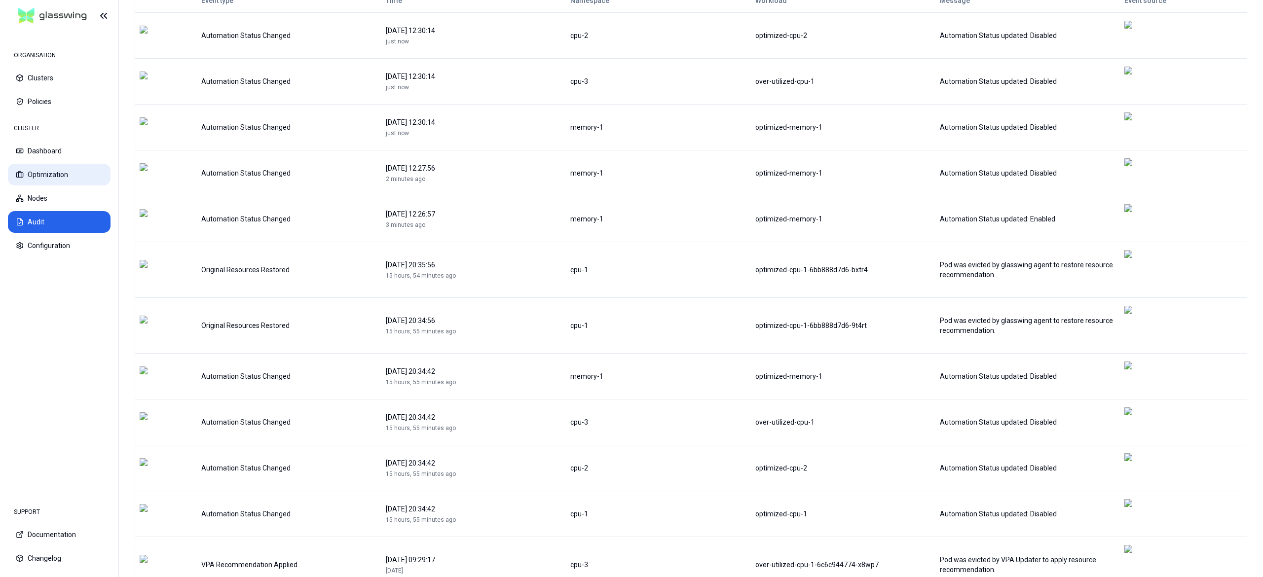
click at [22, 174] on icon at bounding box center [20, 175] width 8 height 8
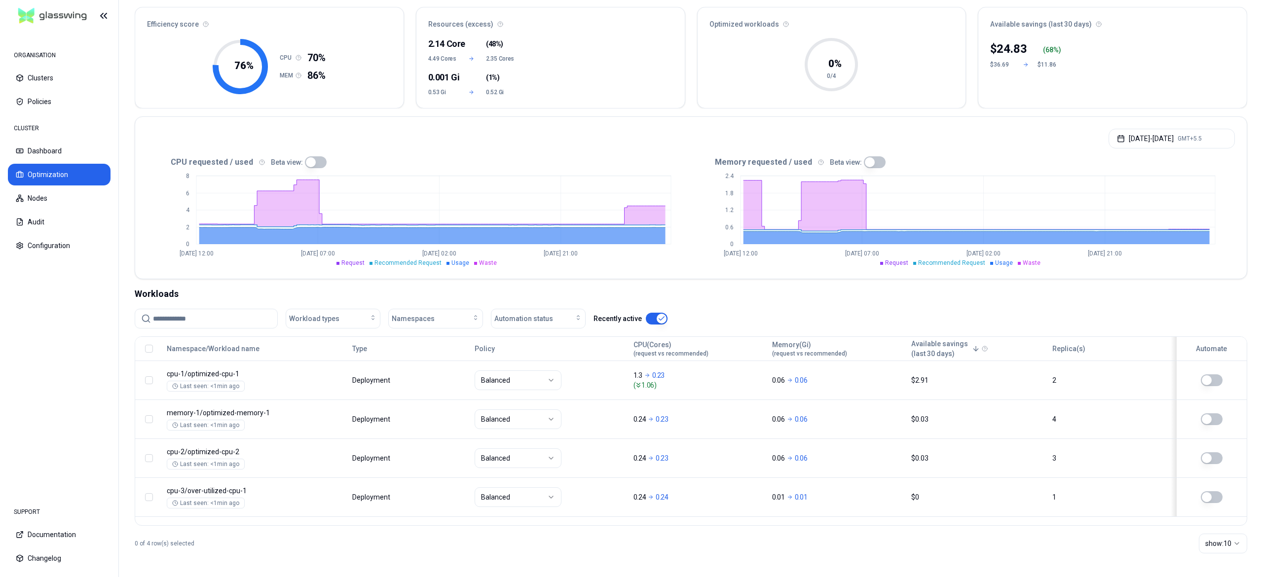
scroll to position [88, 0]
click at [18, 214] on button "Audit" at bounding box center [59, 222] width 103 height 22
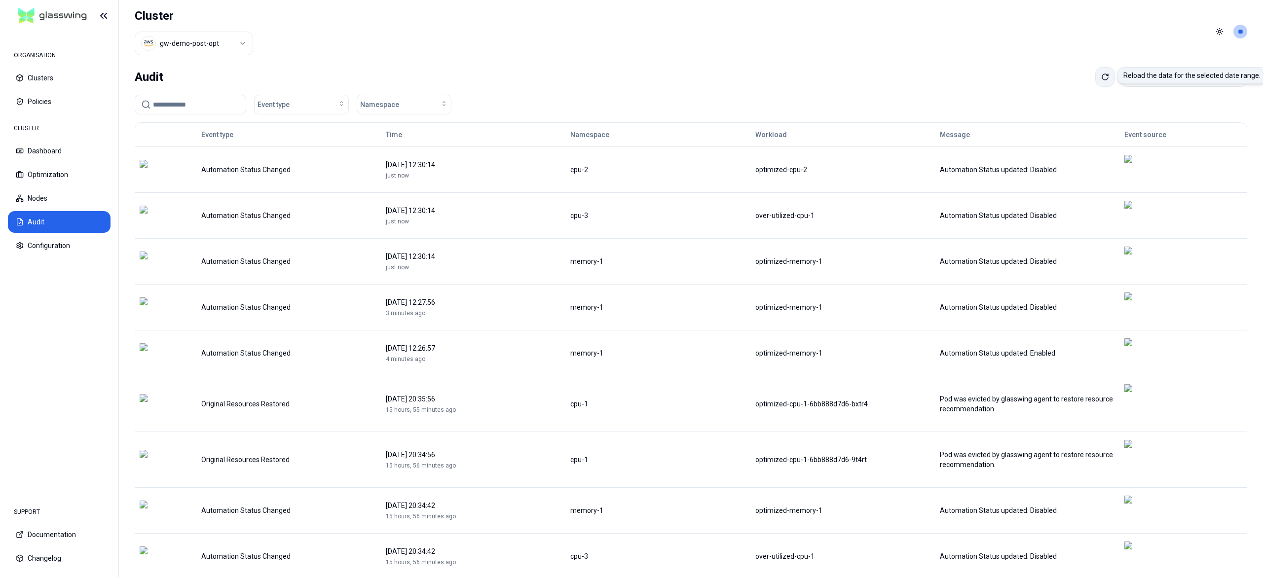
click at [1101, 77] on icon at bounding box center [1105, 77] width 8 height 8
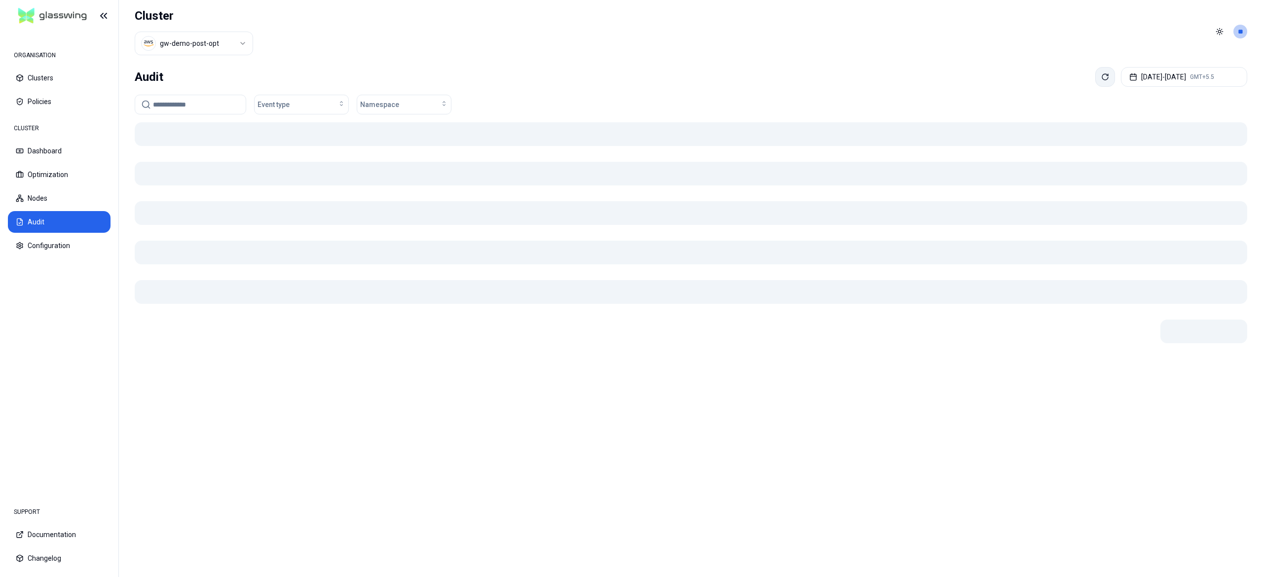
click at [1101, 77] on icon at bounding box center [1105, 77] width 8 height 8
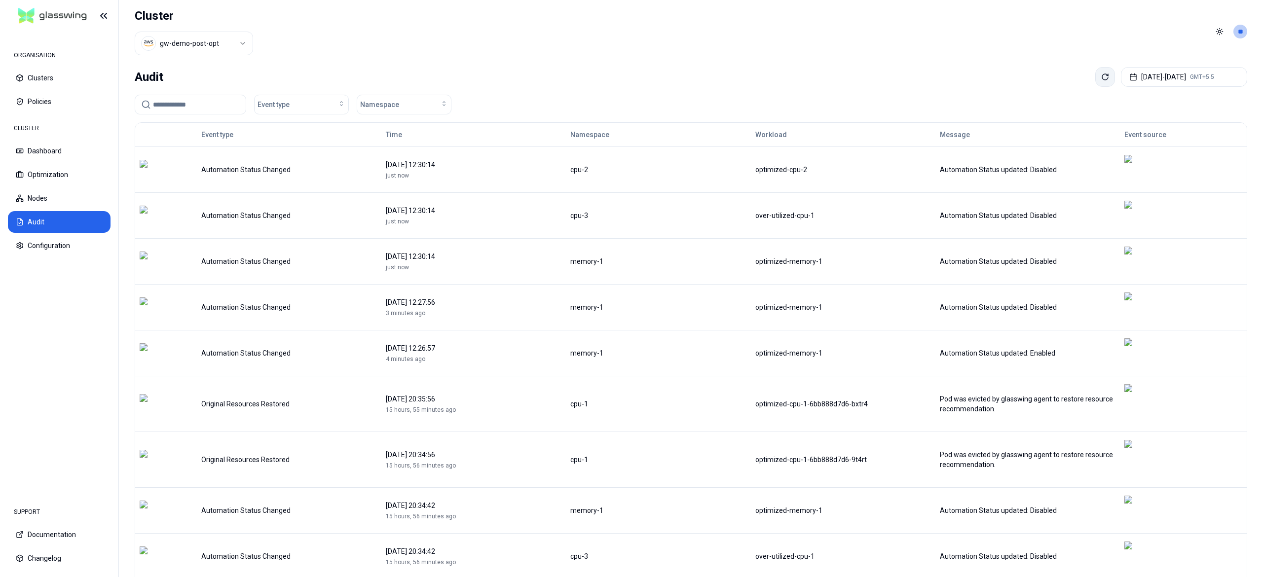
click at [1101, 77] on icon at bounding box center [1105, 77] width 8 height 8
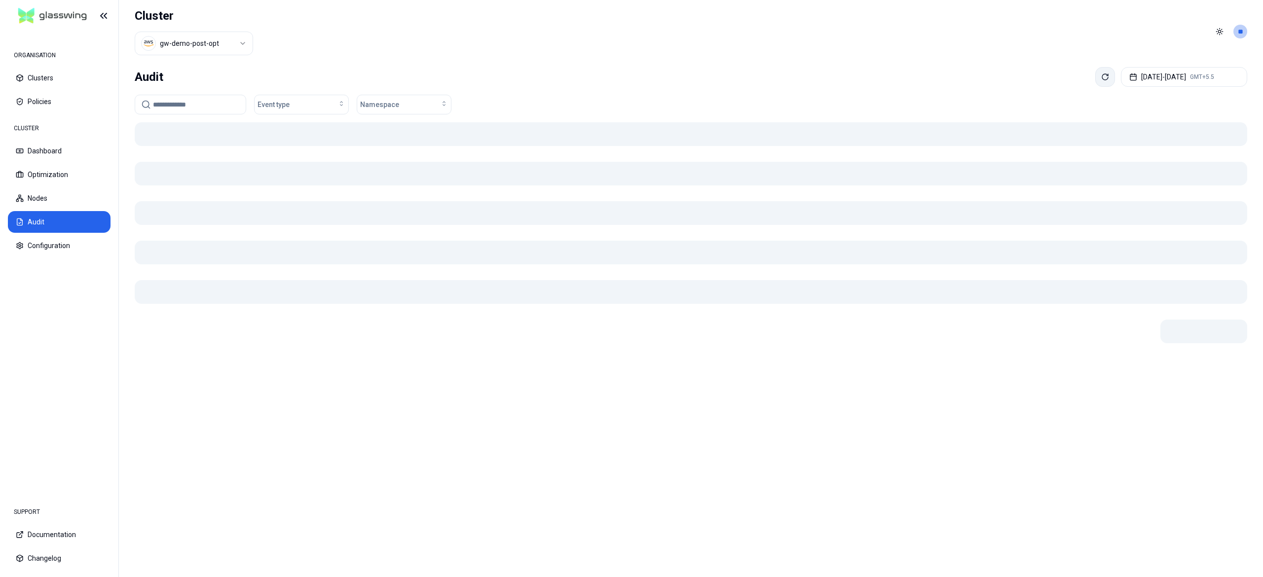
click at [1101, 77] on icon at bounding box center [1105, 77] width 8 height 8
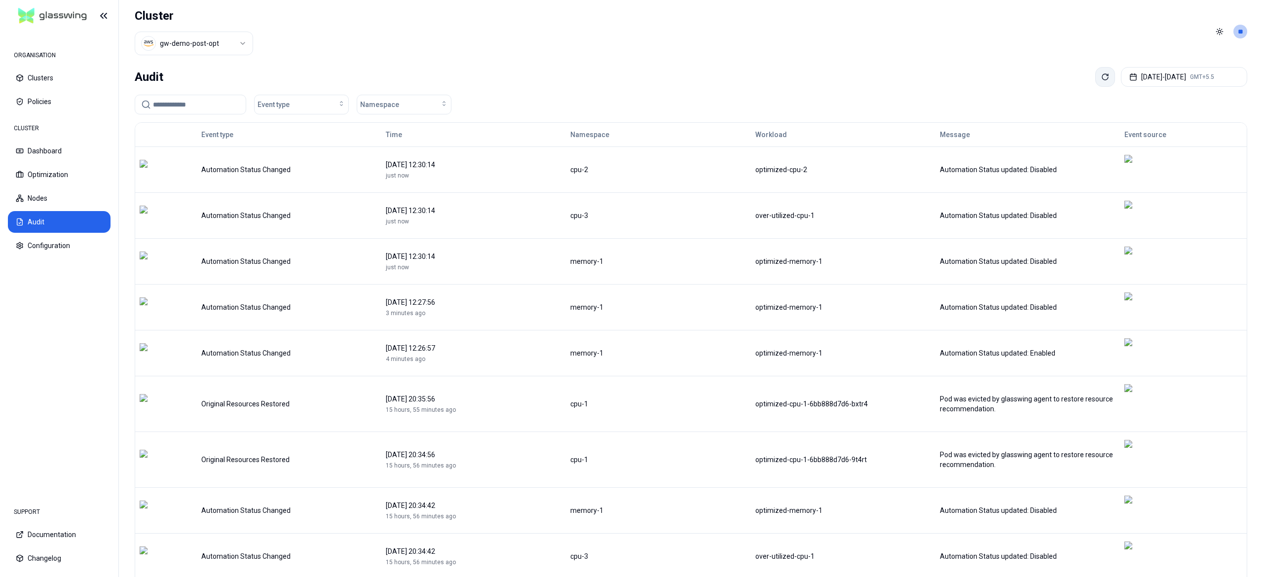
click at [1101, 77] on icon at bounding box center [1105, 77] width 8 height 8
click at [66, 181] on button "Optimization" at bounding box center [59, 175] width 103 height 22
click at [1101, 80] on icon at bounding box center [1105, 77] width 8 height 8
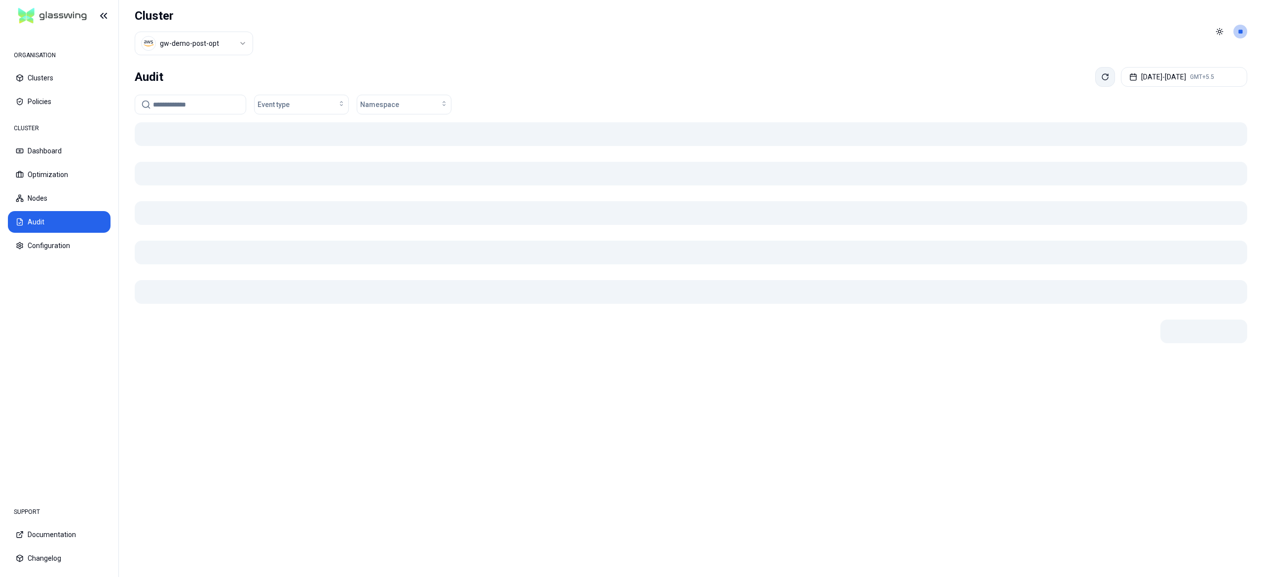
click at [1101, 80] on icon at bounding box center [1105, 77] width 8 height 8
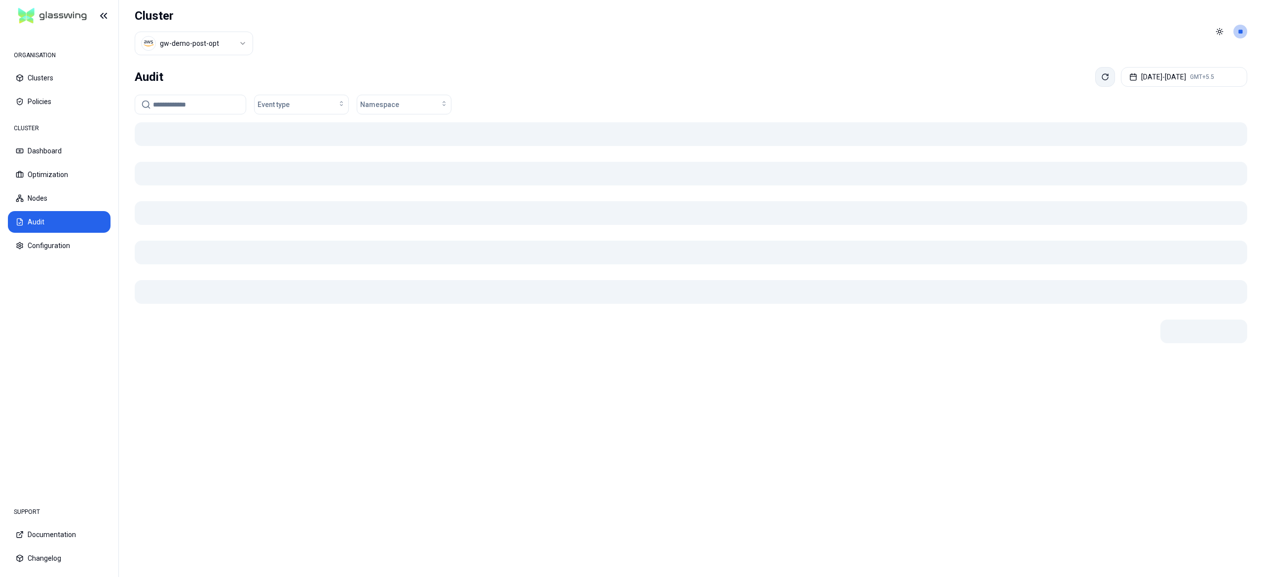
click at [1101, 80] on icon at bounding box center [1105, 77] width 8 height 8
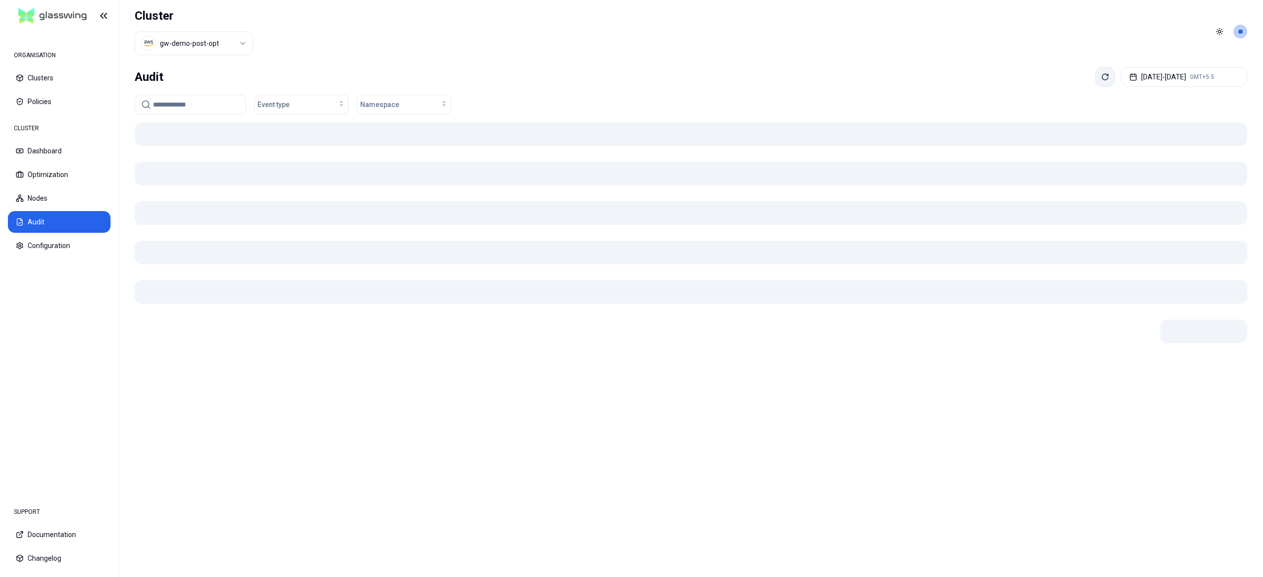
click at [1101, 80] on icon at bounding box center [1105, 77] width 8 height 8
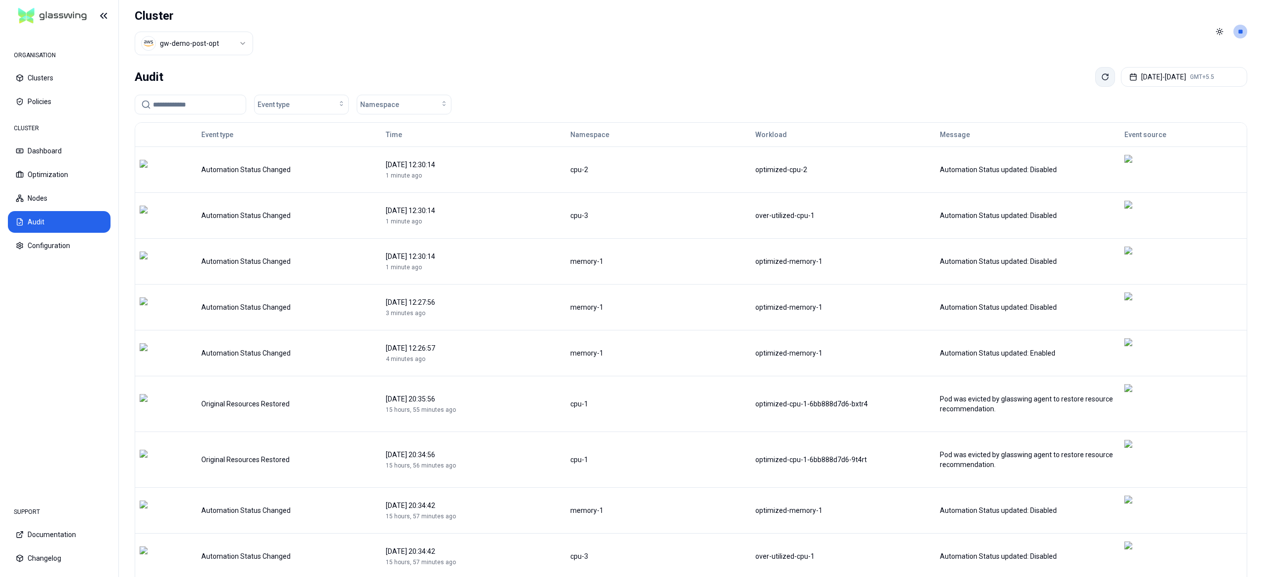
click at [1101, 80] on icon at bounding box center [1105, 77] width 8 height 8
click at [59, 195] on button "Nodes" at bounding box center [59, 198] width 103 height 22
click at [1102, 76] on icon at bounding box center [1105, 77] width 6 height 6
click at [1101, 77] on icon at bounding box center [1105, 77] width 8 height 8
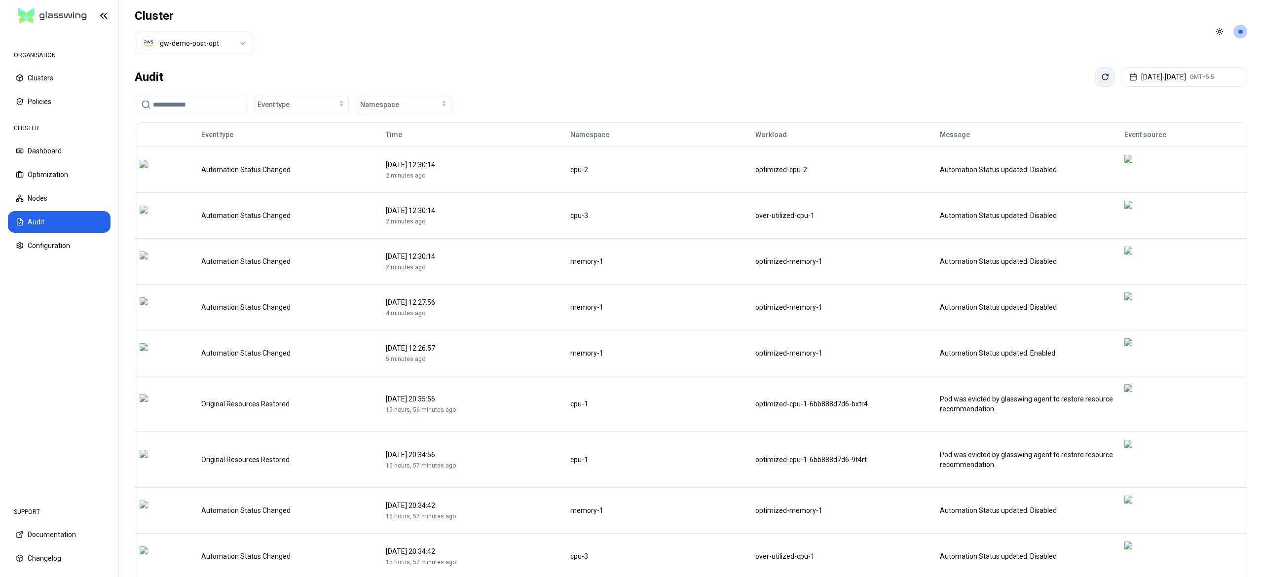
click at [1101, 77] on icon at bounding box center [1105, 77] width 8 height 8
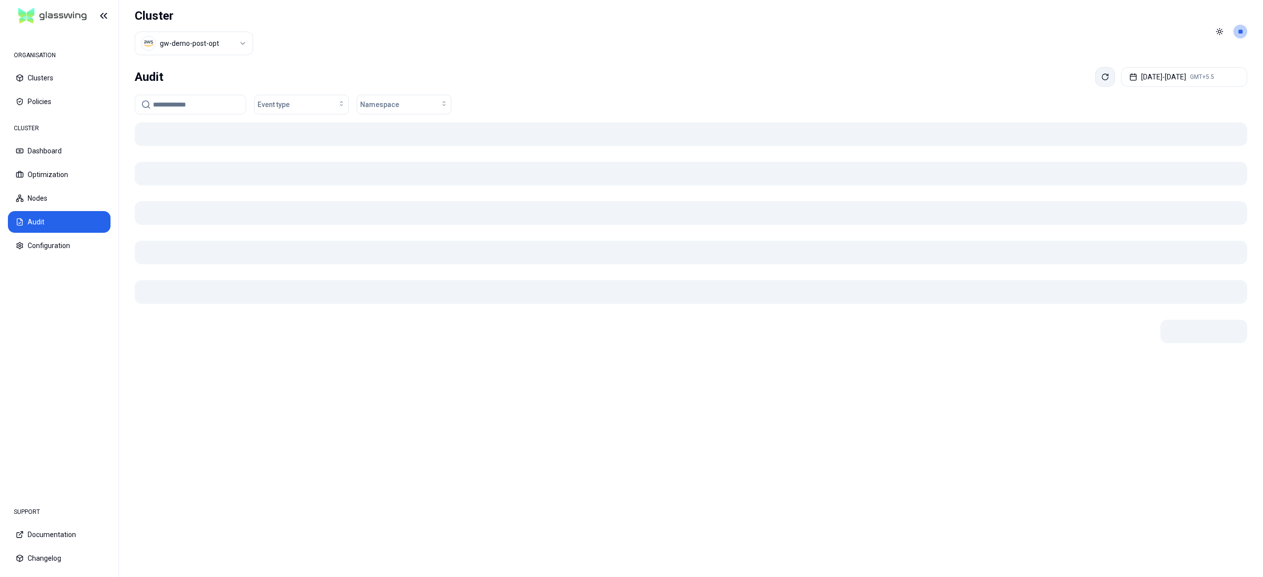
click at [1101, 77] on icon at bounding box center [1105, 77] width 8 height 8
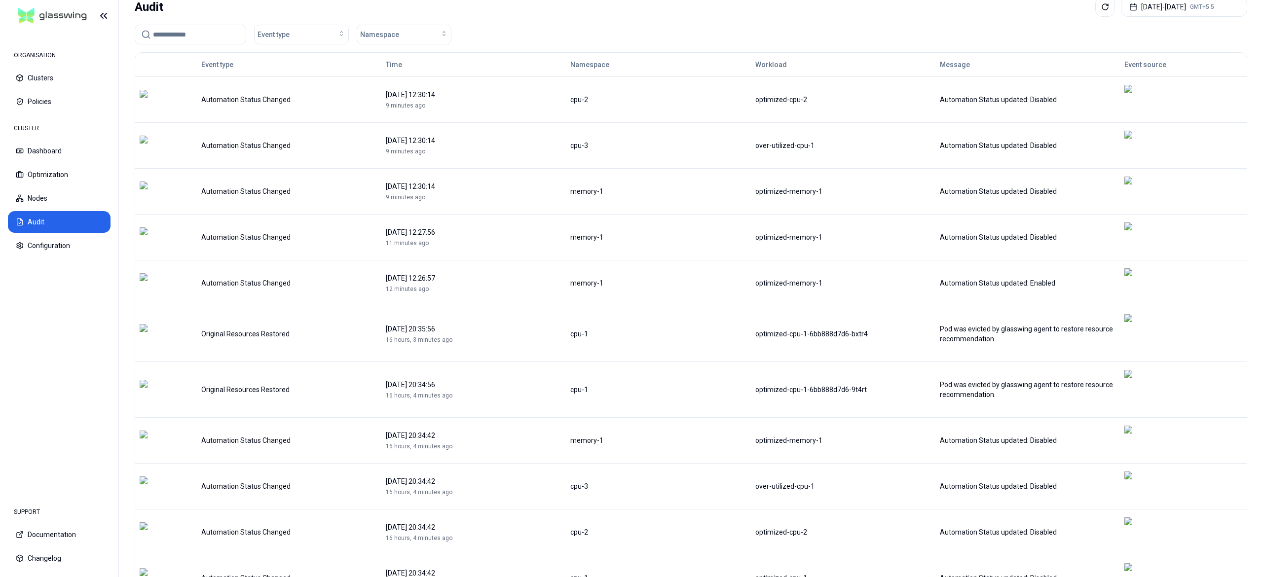
scroll to position [71, 0]
click at [53, 182] on button "Optimization" at bounding box center [59, 175] width 103 height 22
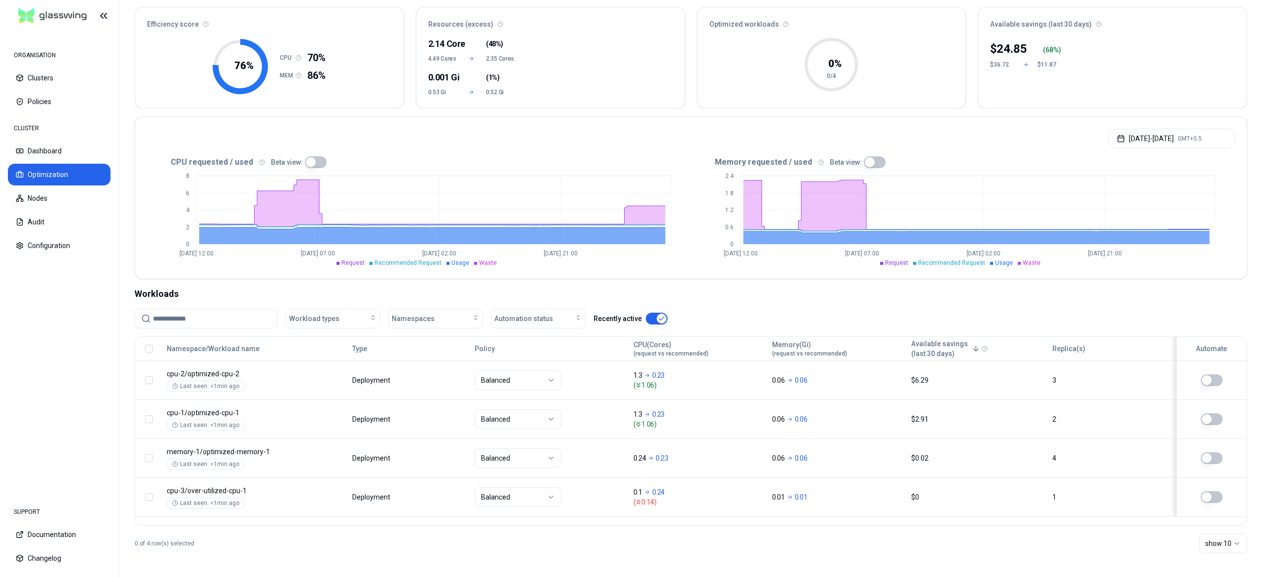
scroll to position [89, 0]
click at [456, 265] on span "Usage" at bounding box center [460, 262] width 18 height 7
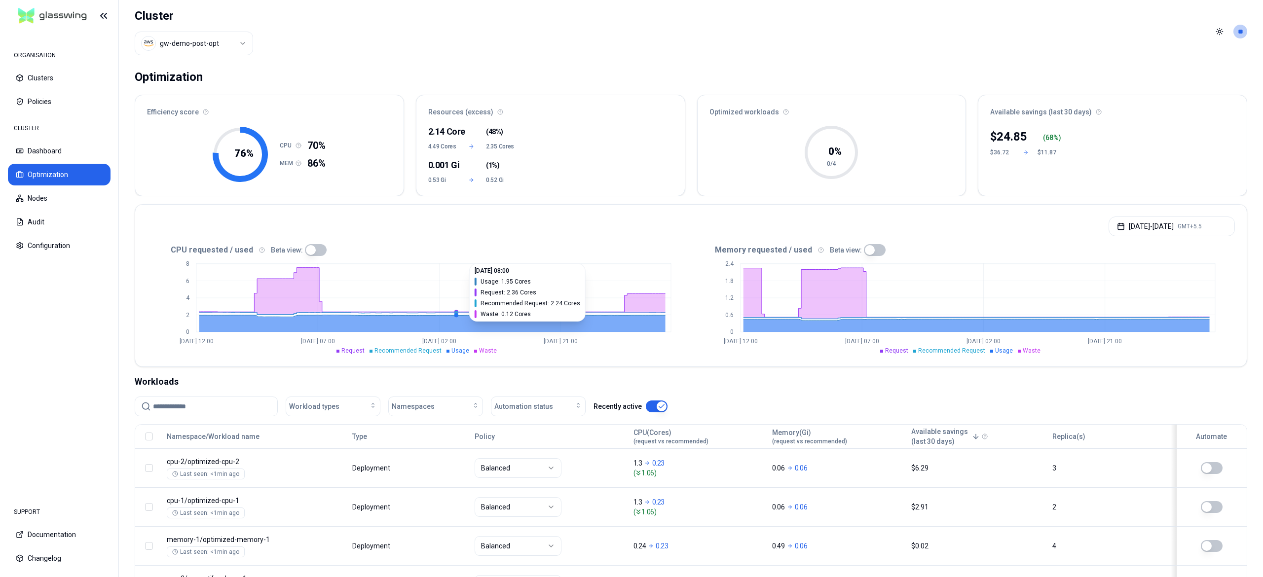
scroll to position [89, 0]
click at [46, 82] on button "Clusters" at bounding box center [59, 78] width 103 height 22
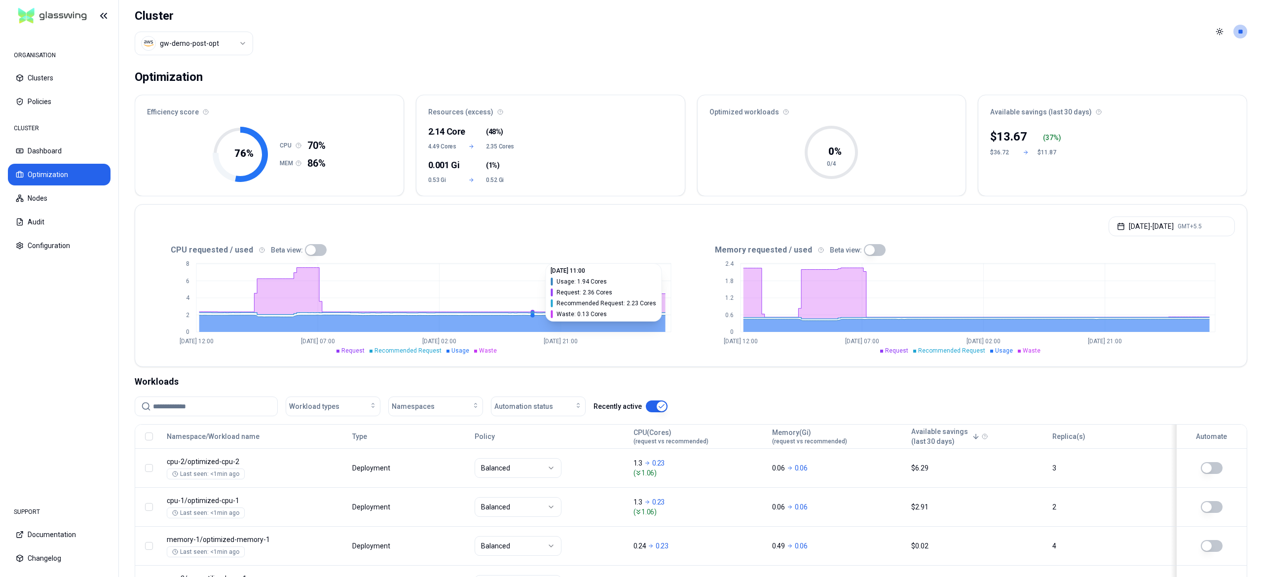
scroll to position [89, 0]
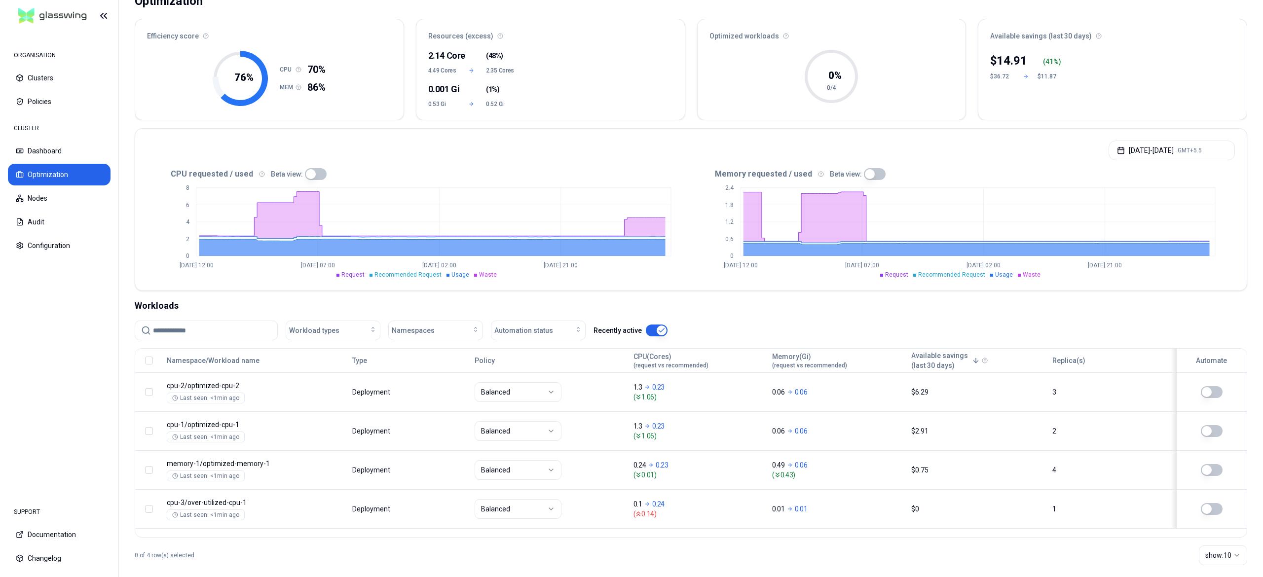
scroll to position [89, 0]
